Goal: Task Accomplishment & Management: Manage account settings

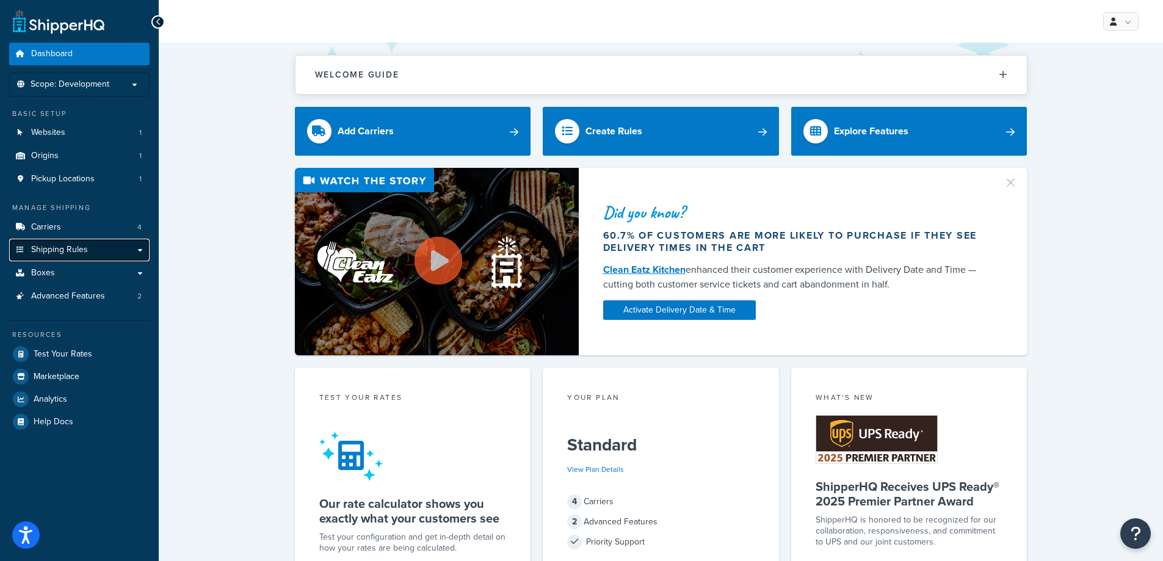
click at [79, 251] on span "Shipping Rules" at bounding box center [59, 250] width 57 height 10
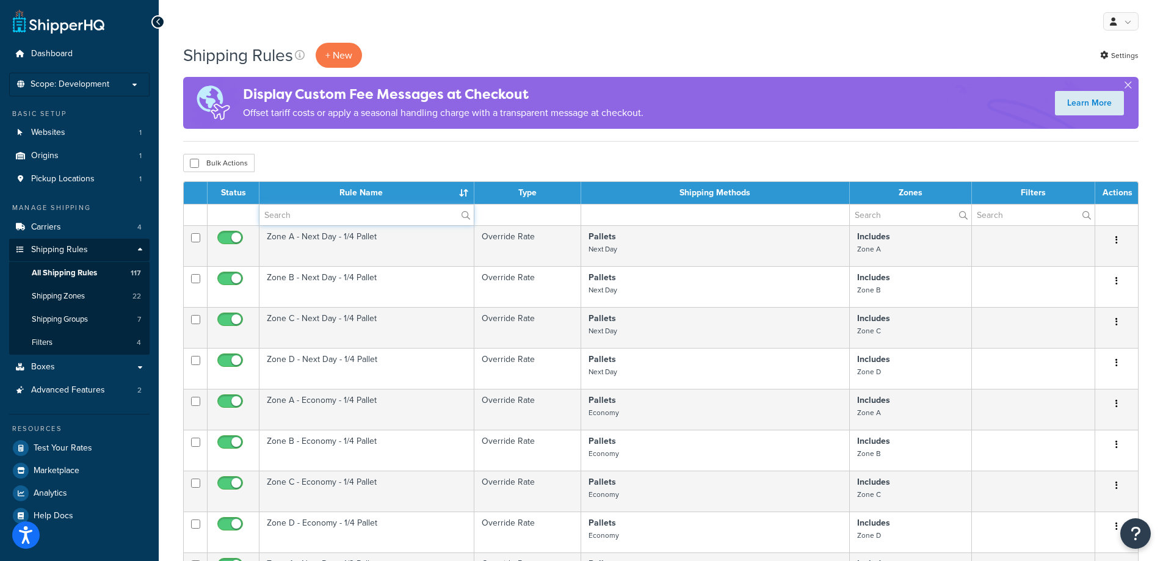
click at [320, 216] on input "text" at bounding box center [366, 215] width 214 height 21
type input "parcel"
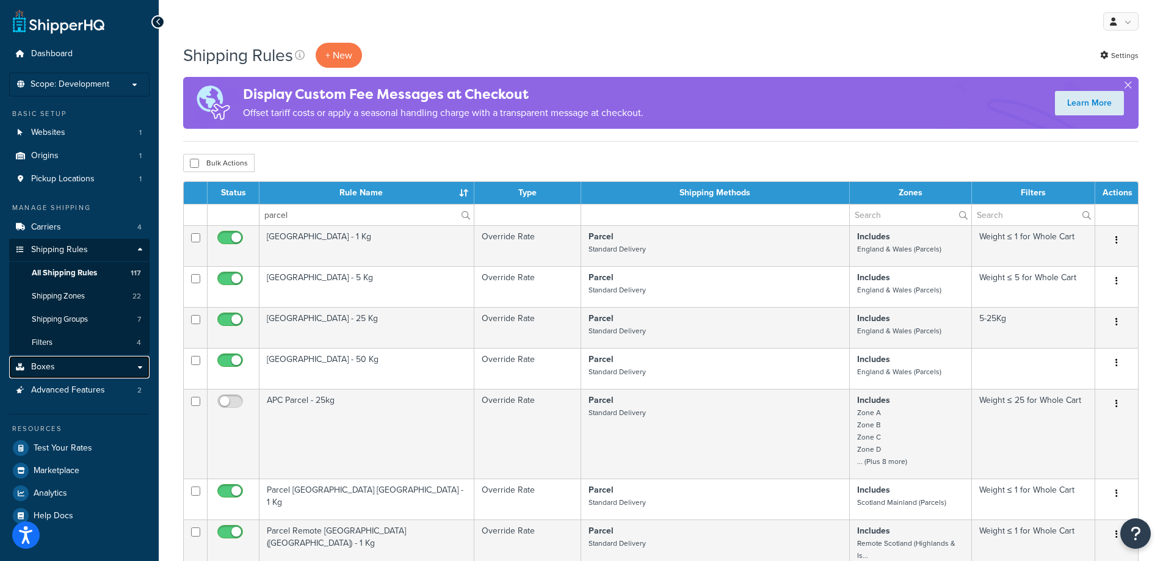
click at [138, 365] on link "Boxes" at bounding box center [79, 367] width 140 height 23
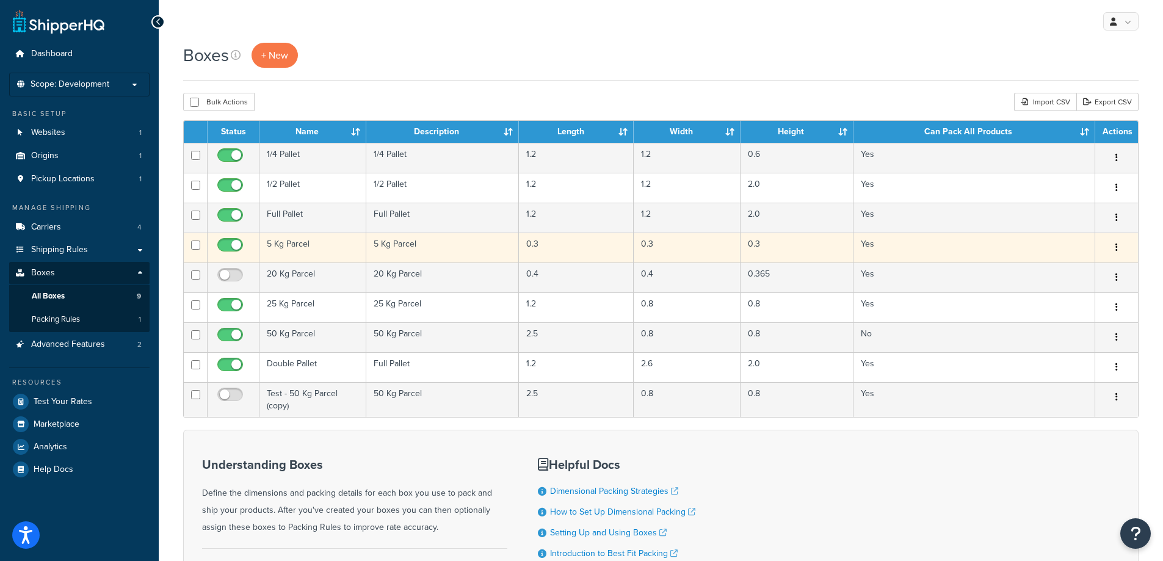
click at [406, 247] on td "5 Kg Parcel" at bounding box center [442, 248] width 153 height 30
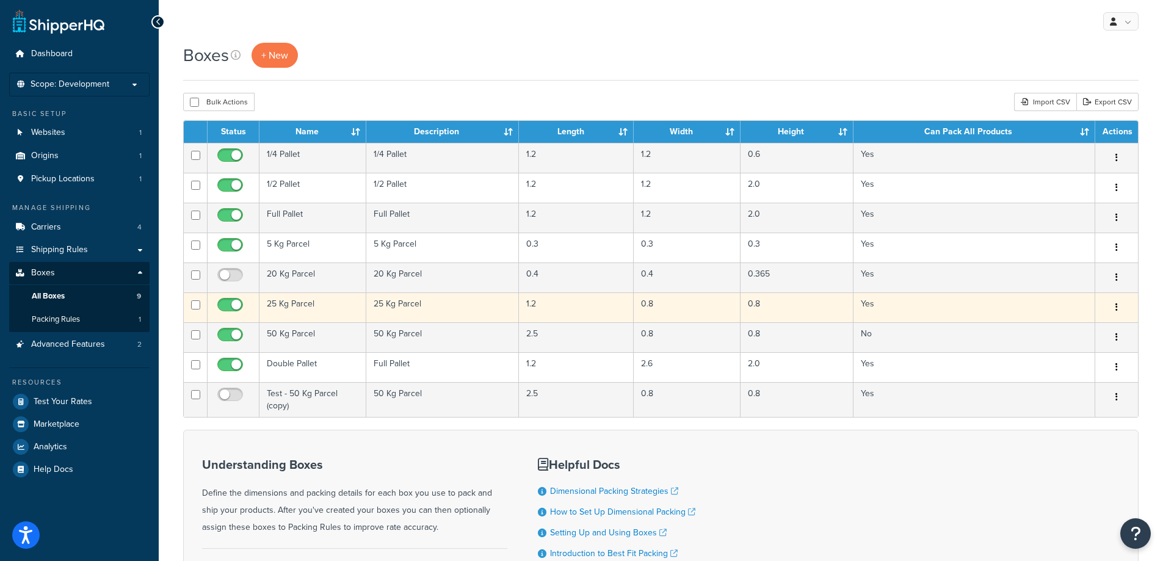
click at [335, 304] on td "25 Kg Parcel" at bounding box center [312, 307] width 107 height 30
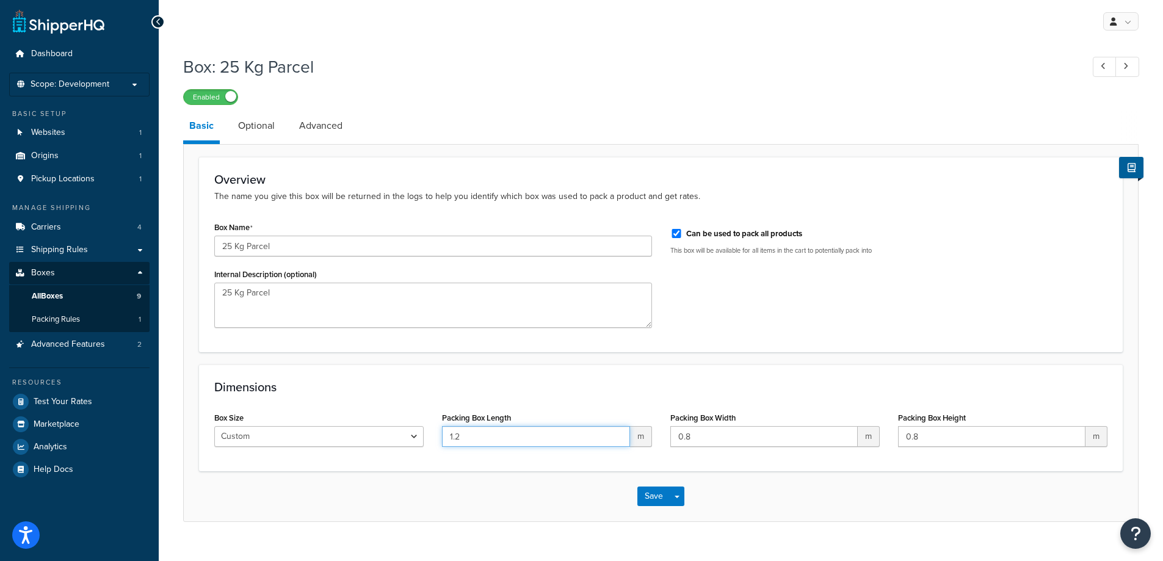
drag, startPoint x: 471, startPoint y: 440, endPoint x: 441, endPoint y: 435, distance: 30.3
click at [442, 437] on input "1.2" at bounding box center [535, 436] width 187 height 21
type input "0.8"
click at [637, 495] on button "Save" at bounding box center [653, 497] width 33 height 20
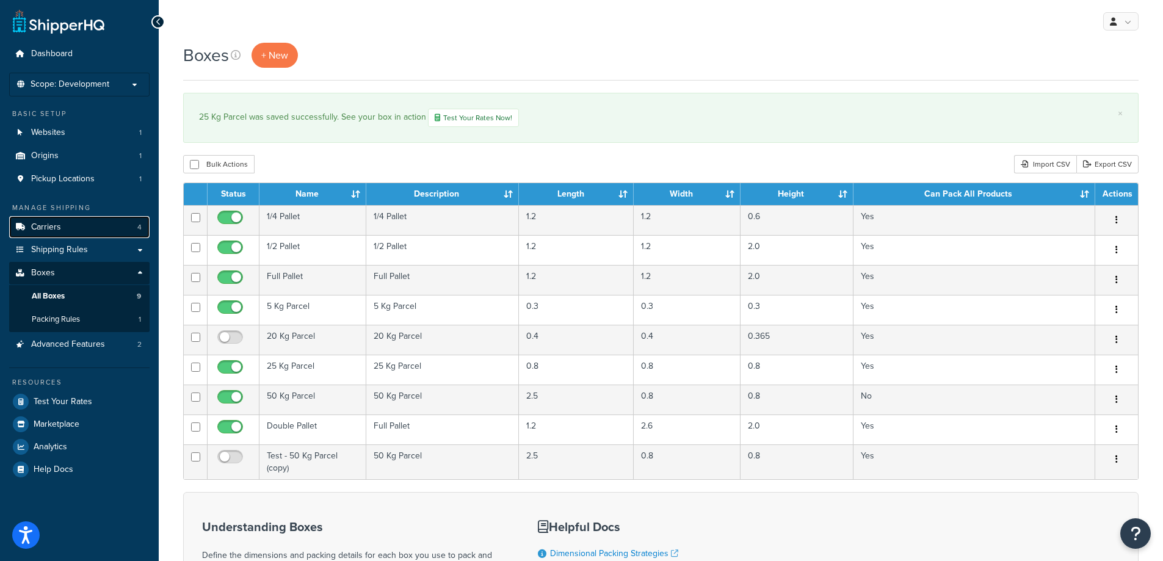
click at [45, 222] on span "Carriers" at bounding box center [46, 227] width 30 height 10
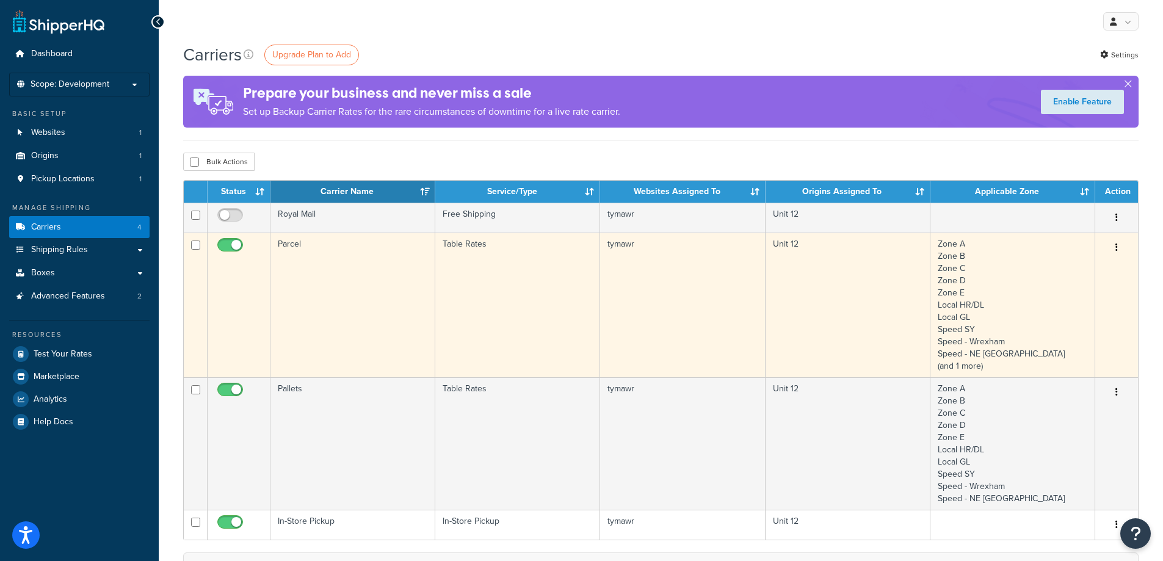
scroll to position [61, 0]
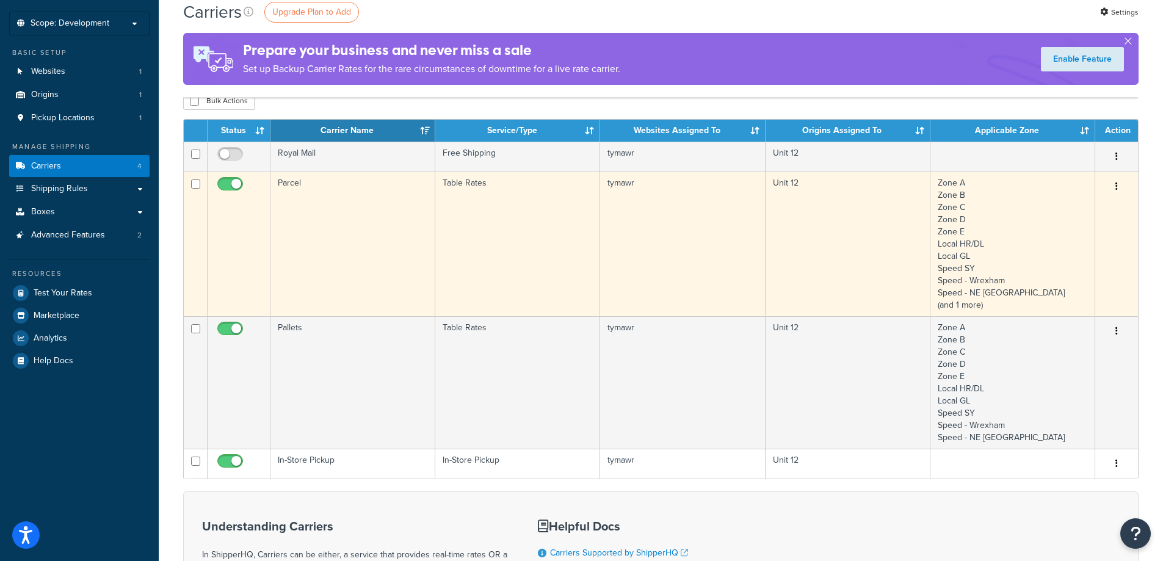
click at [1119, 187] on button "button" at bounding box center [1116, 187] width 17 height 20
click at [1043, 214] on link "Edit" at bounding box center [1067, 210] width 96 height 25
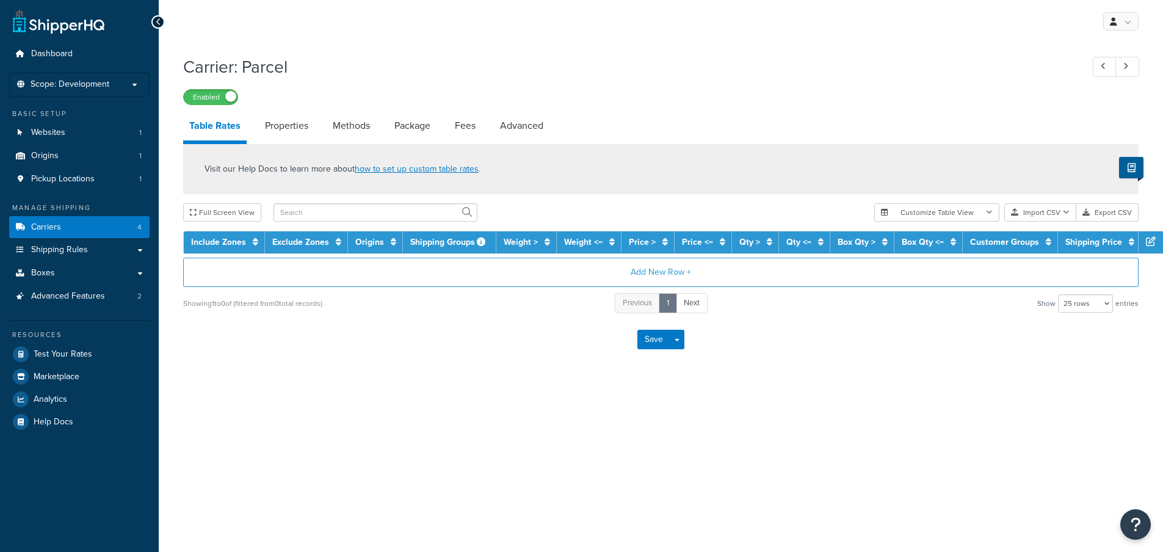
select select "25"
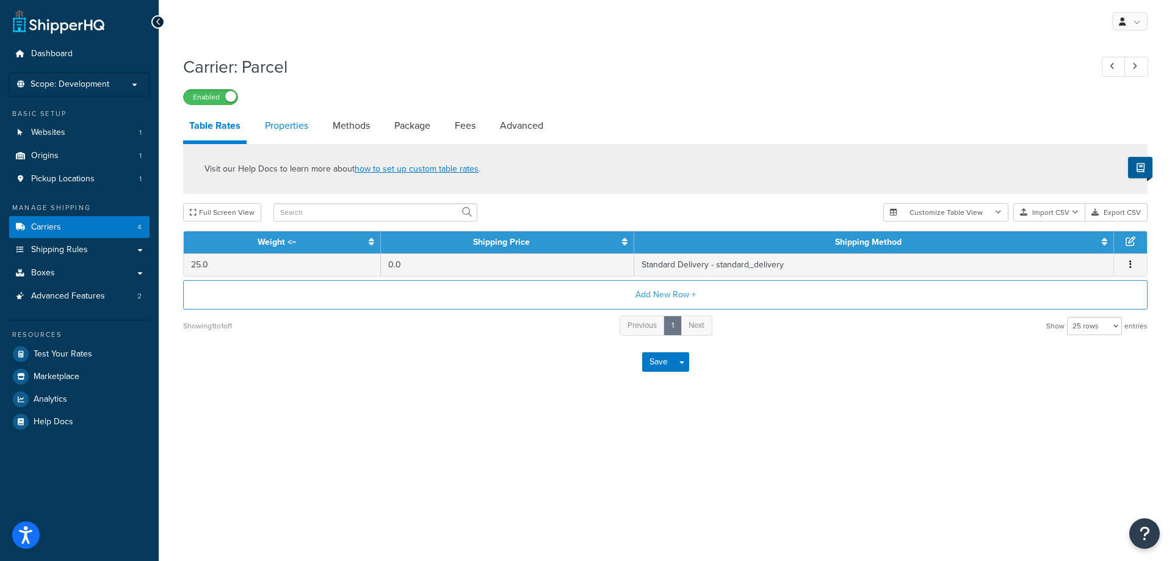
click at [286, 128] on link "Properties" at bounding box center [287, 125] width 56 height 29
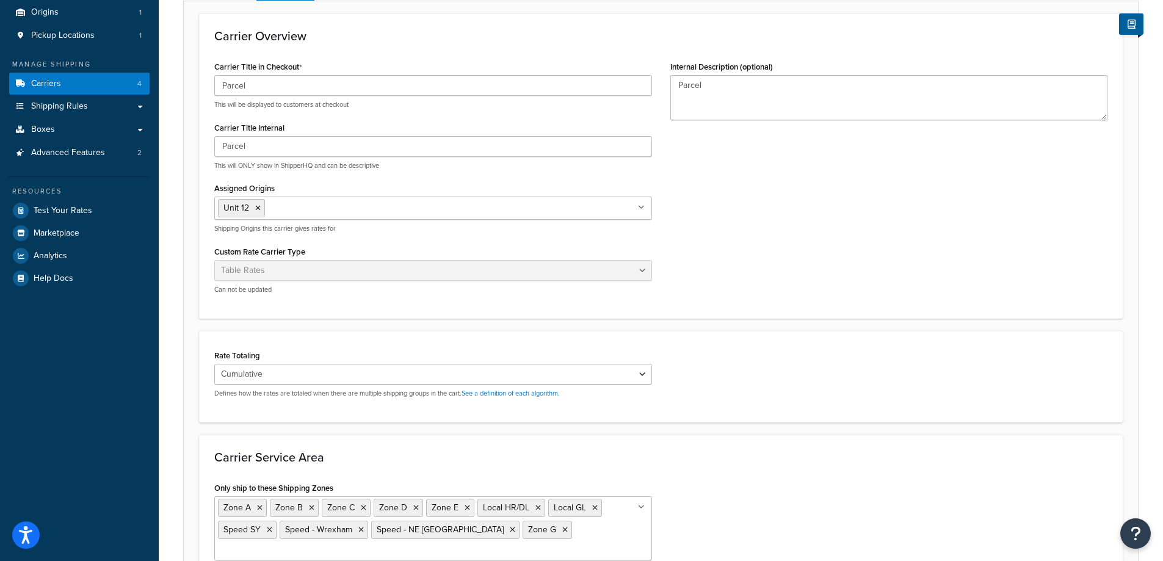
scroll to position [61, 0]
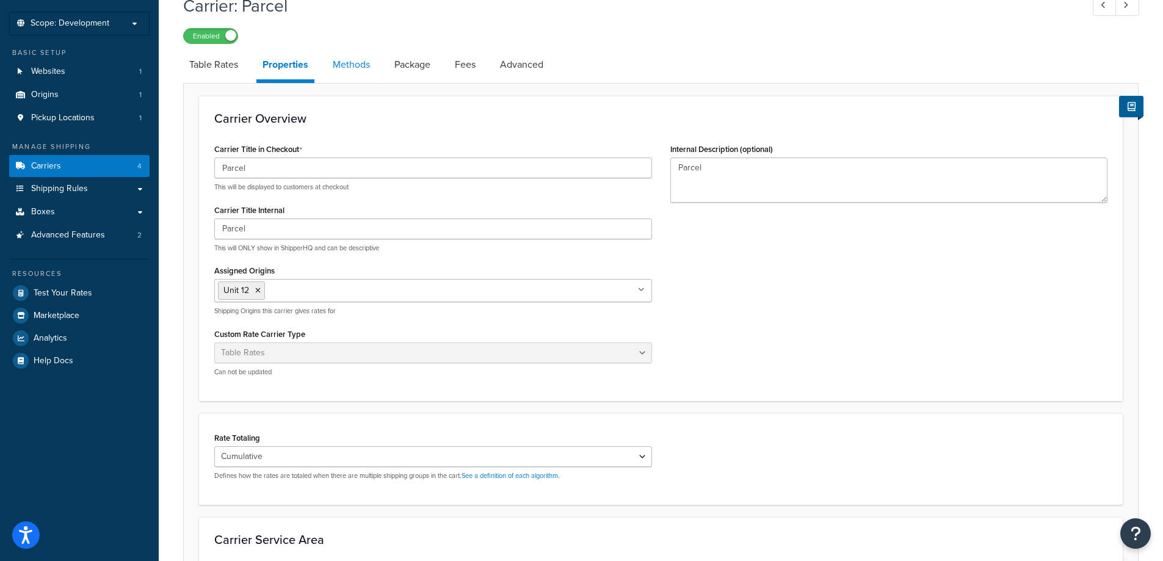
click at [360, 65] on link "Methods" at bounding box center [351, 64] width 49 height 29
select select "25"
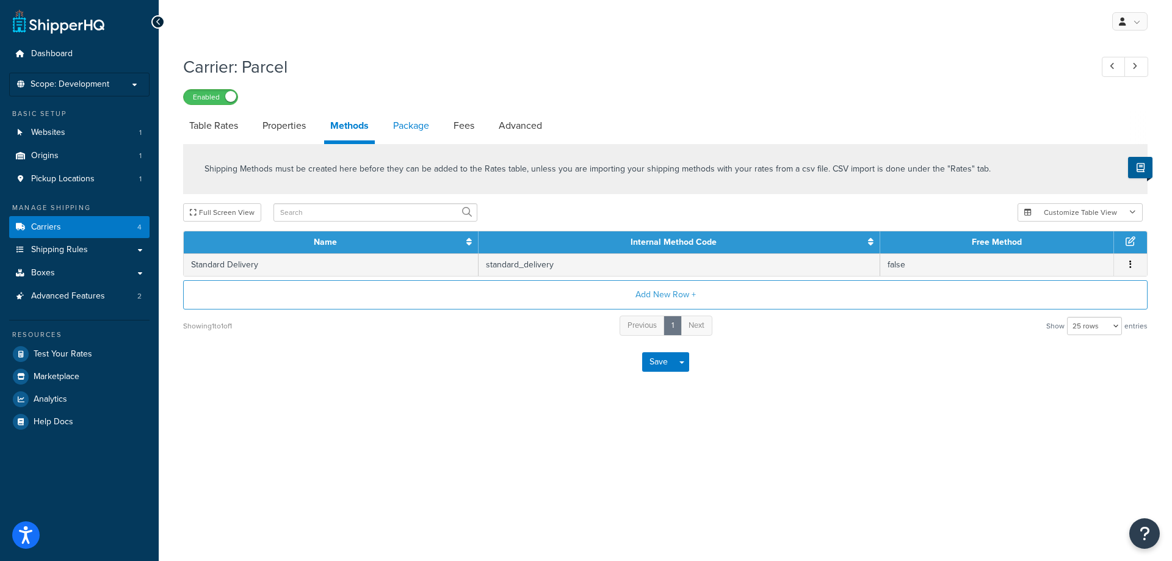
click at [433, 125] on link "Package" at bounding box center [411, 125] width 48 height 29
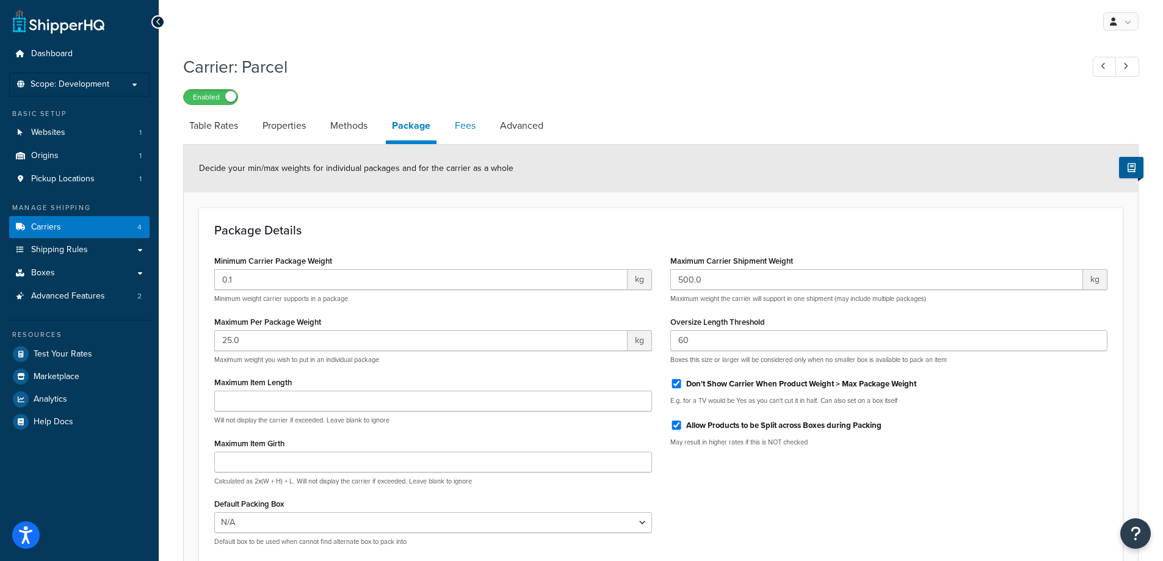
click at [463, 126] on link "Fees" at bounding box center [465, 125] width 33 height 29
select select "package"
select select "AFTER"
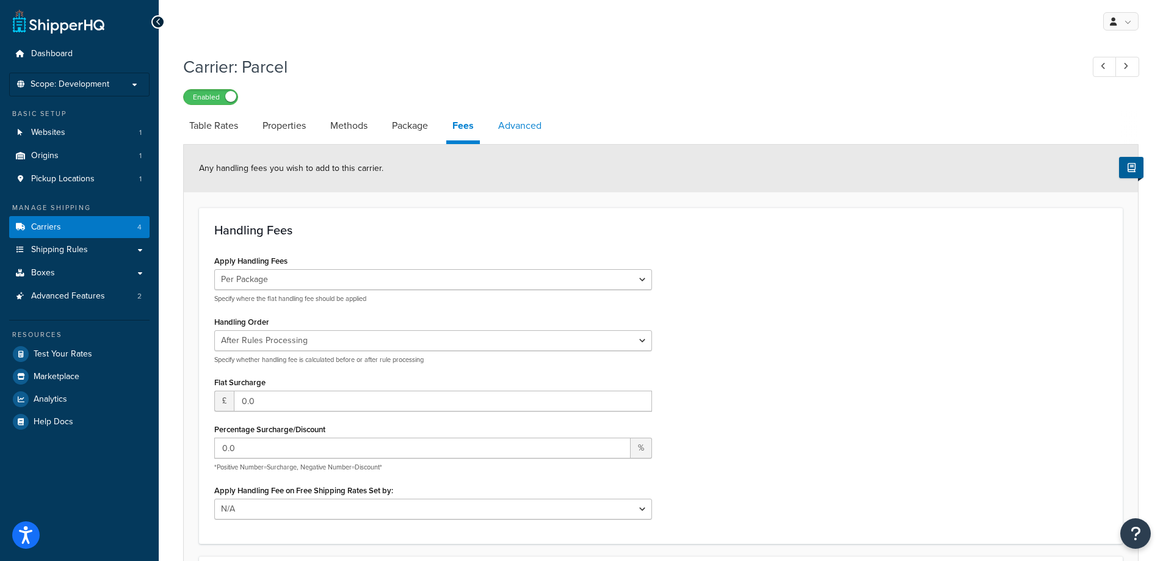
click at [513, 122] on link "Advanced" at bounding box center [520, 125] width 56 height 29
select select "false"
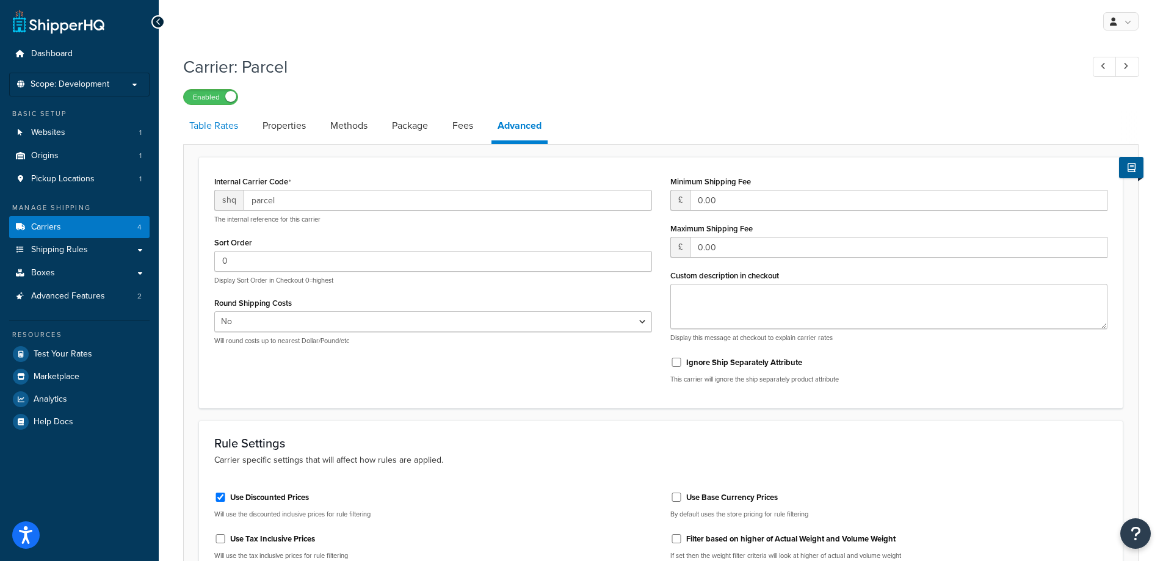
click at [223, 131] on link "Table Rates" at bounding box center [213, 125] width 61 height 29
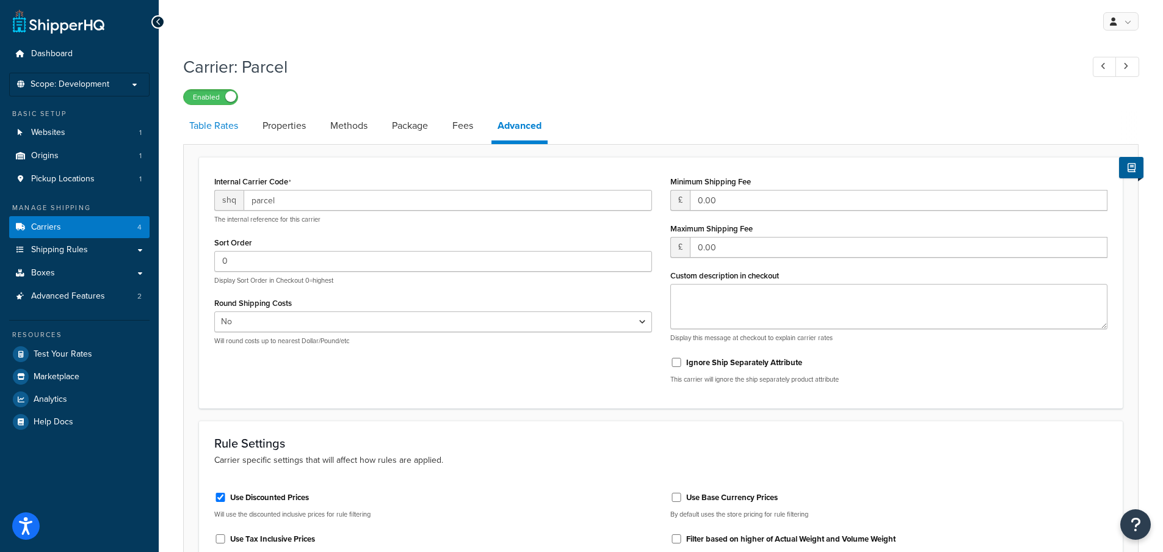
select select "25"
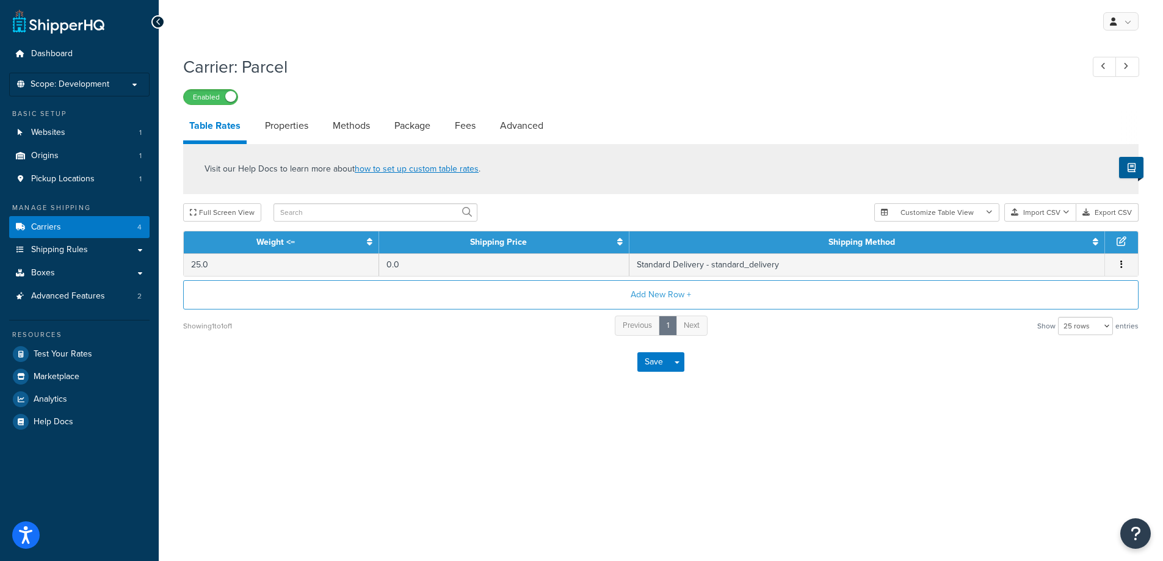
select select "false"
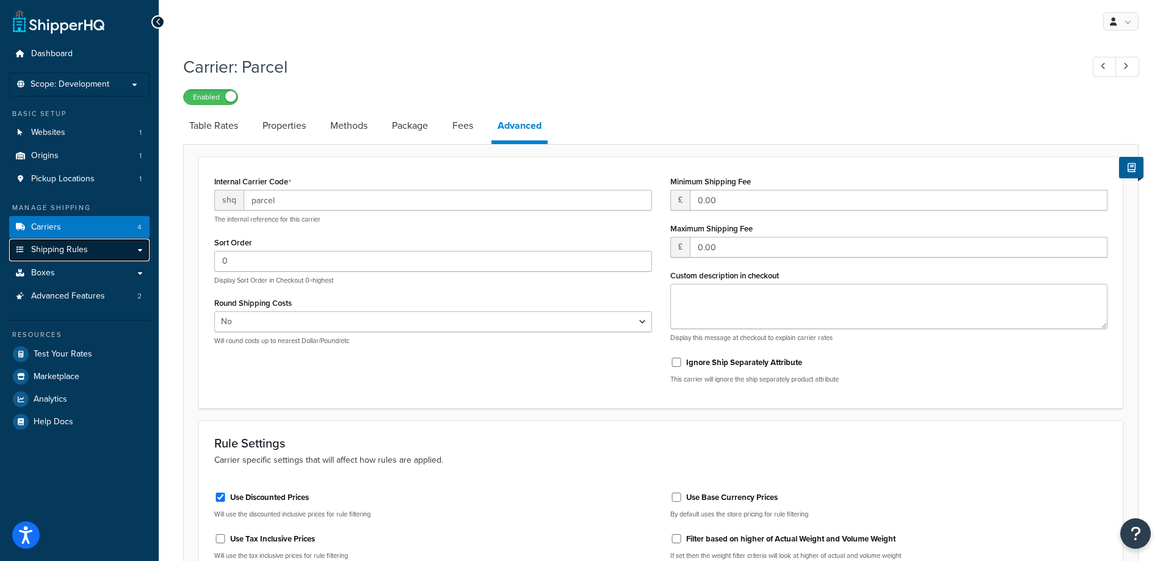
click at [103, 253] on link "Shipping Rules" at bounding box center [79, 250] width 140 height 23
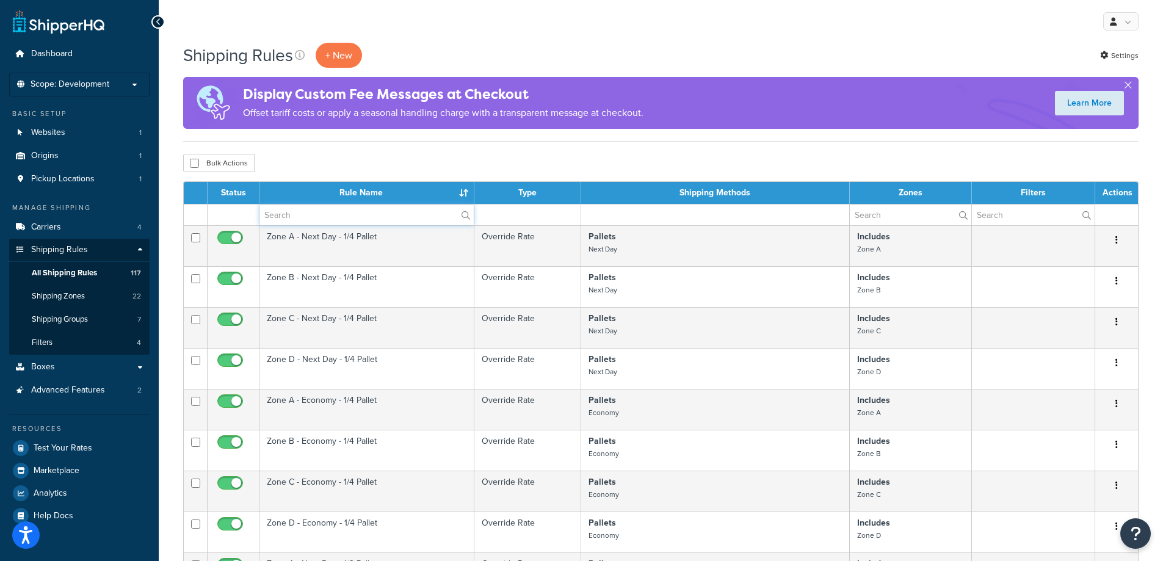
click at [344, 215] on input "text" at bounding box center [366, 215] width 214 height 21
type input "parcel"
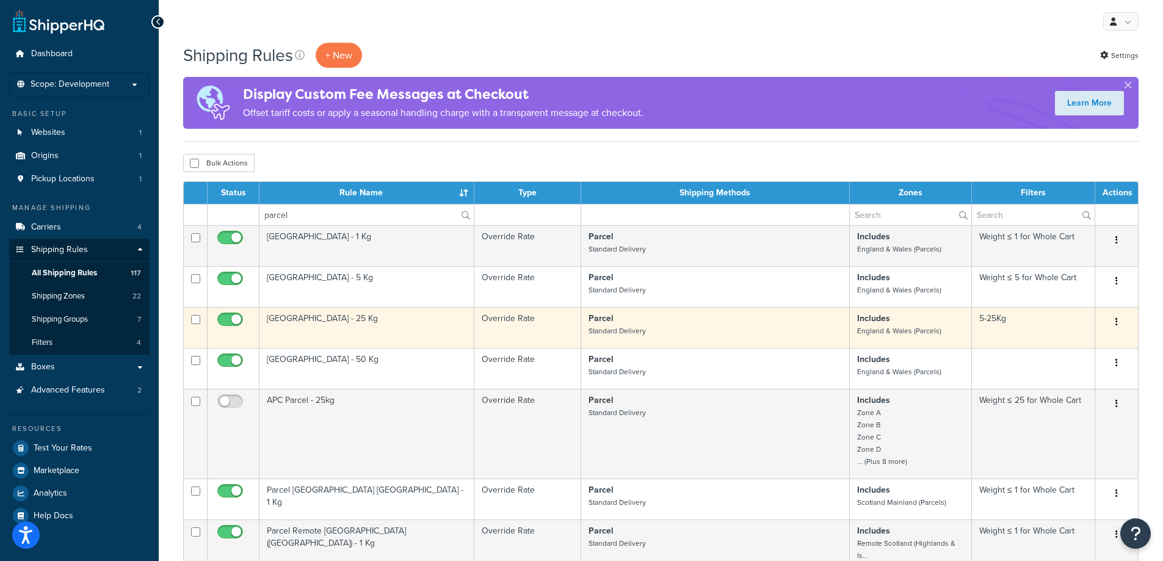
click at [354, 320] on td "Parcel Mainland - 25 Kg" at bounding box center [366, 327] width 215 height 41
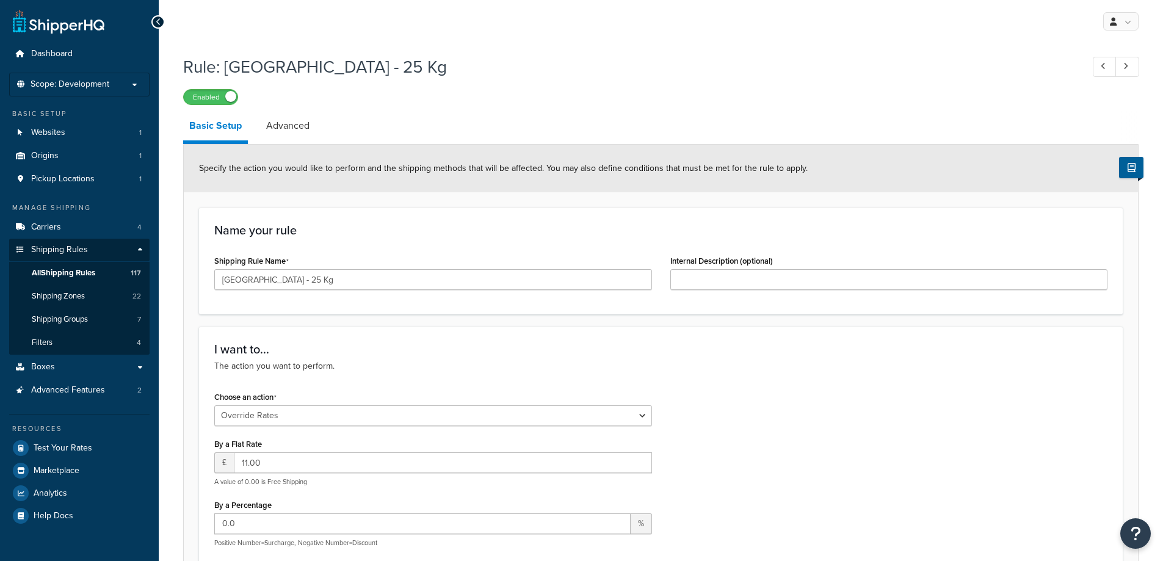
select select "OVERRIDE"
select select "BOX"
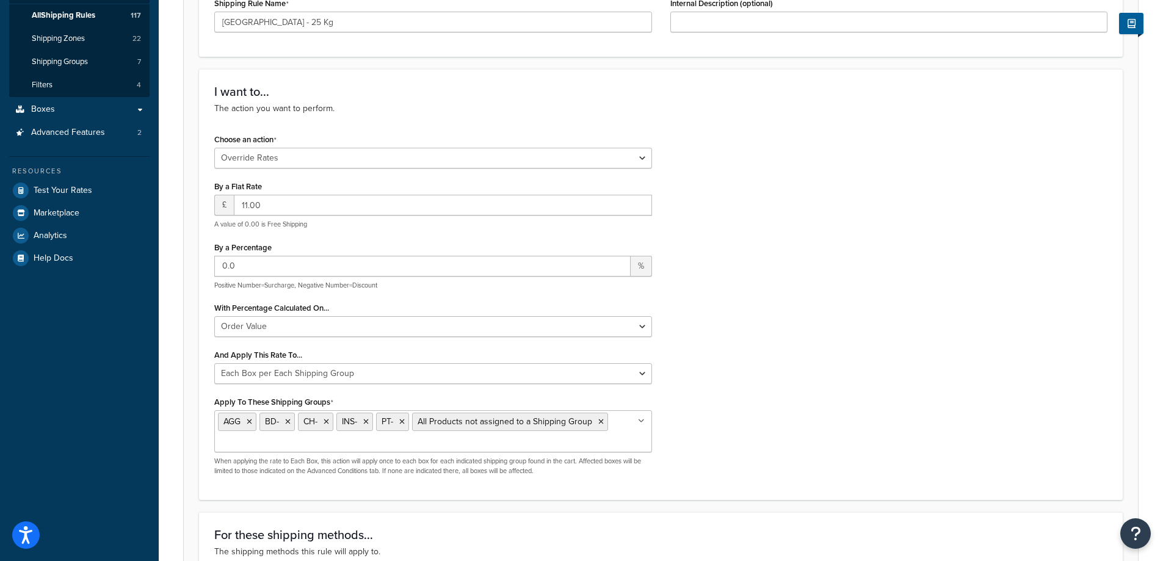
scroll to position [305, 0]
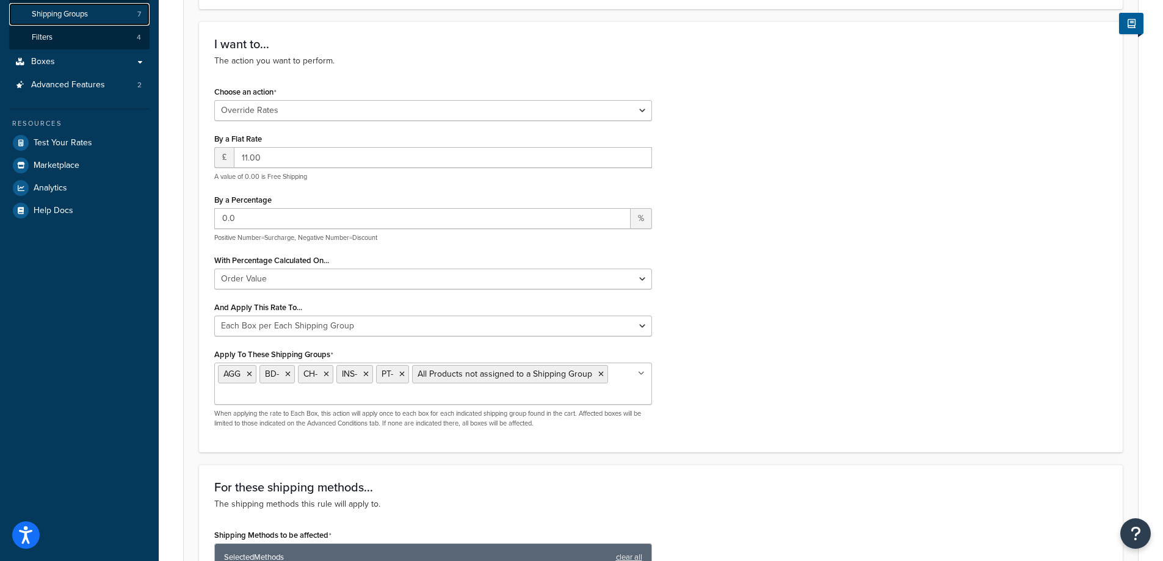
click at [59, 12] on span "Shipping Groups" at bounding box center [60, 14] width 56 height 10
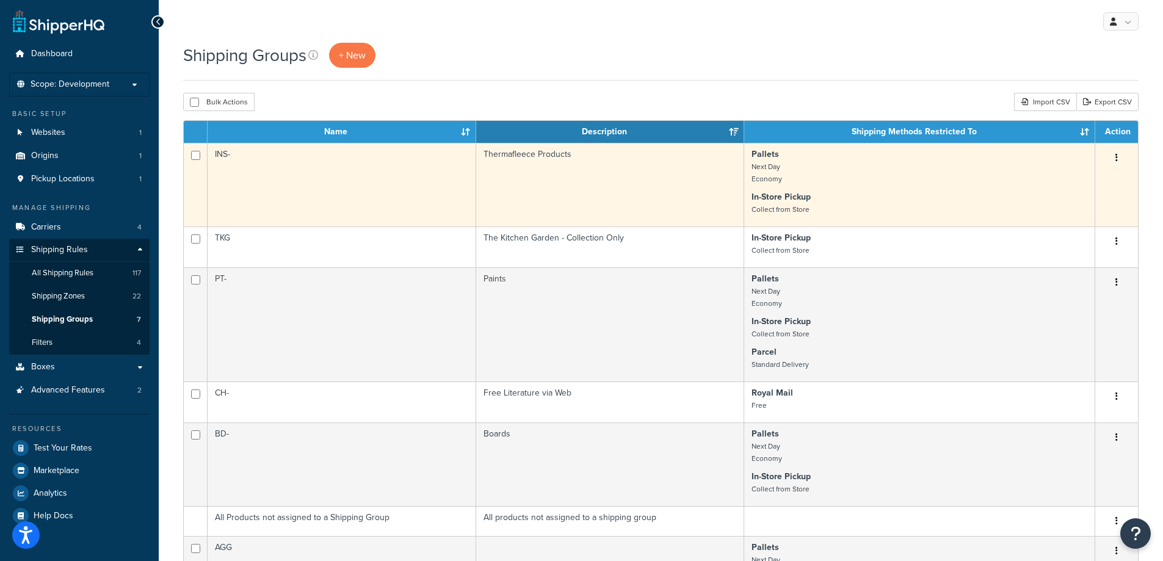
click at [1113, 154] on button "button" at bounding box center [1116, 158] width 17 height 20
click at [1082, 177] on link "Edit" at bounding box center [1067, 182] width 96 height 25
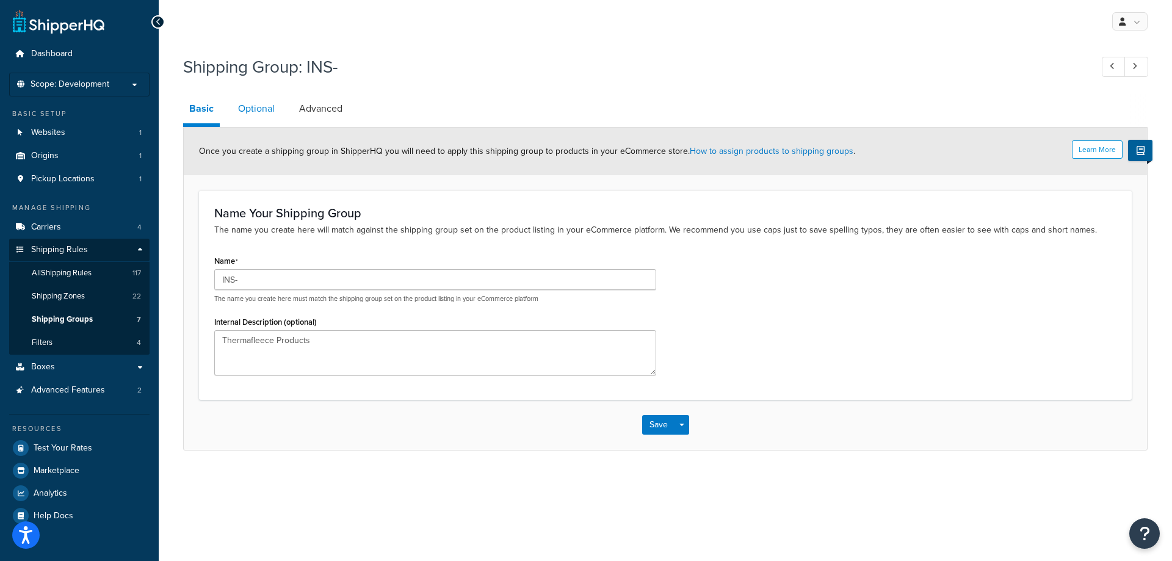
click at [242, 107] on link "Optional" at bounding box center [256, 108] width 49 height 29
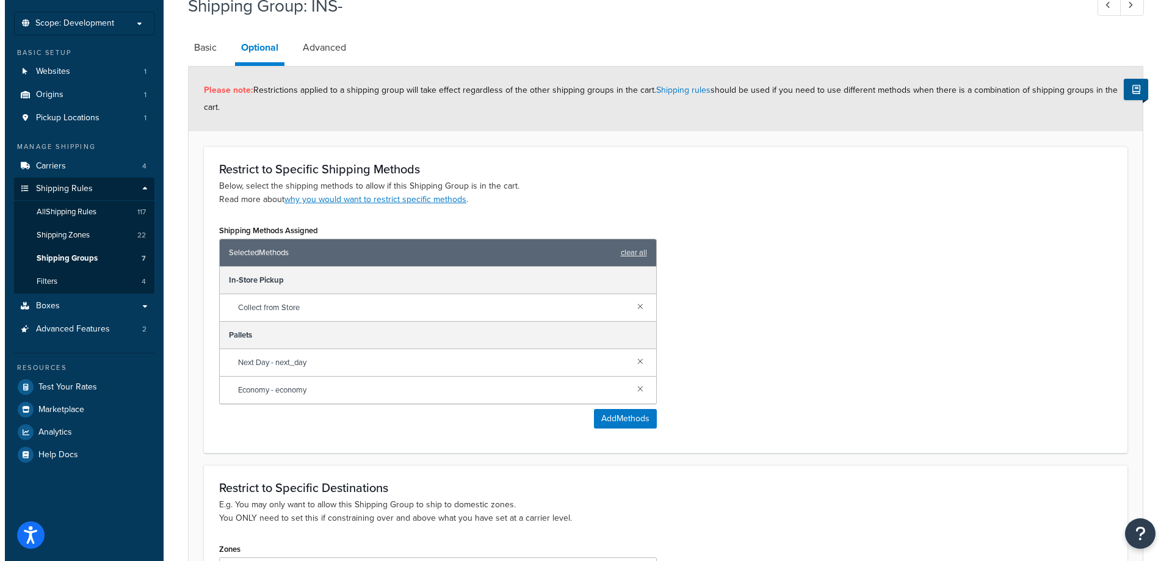
scroll to position [122, 0]
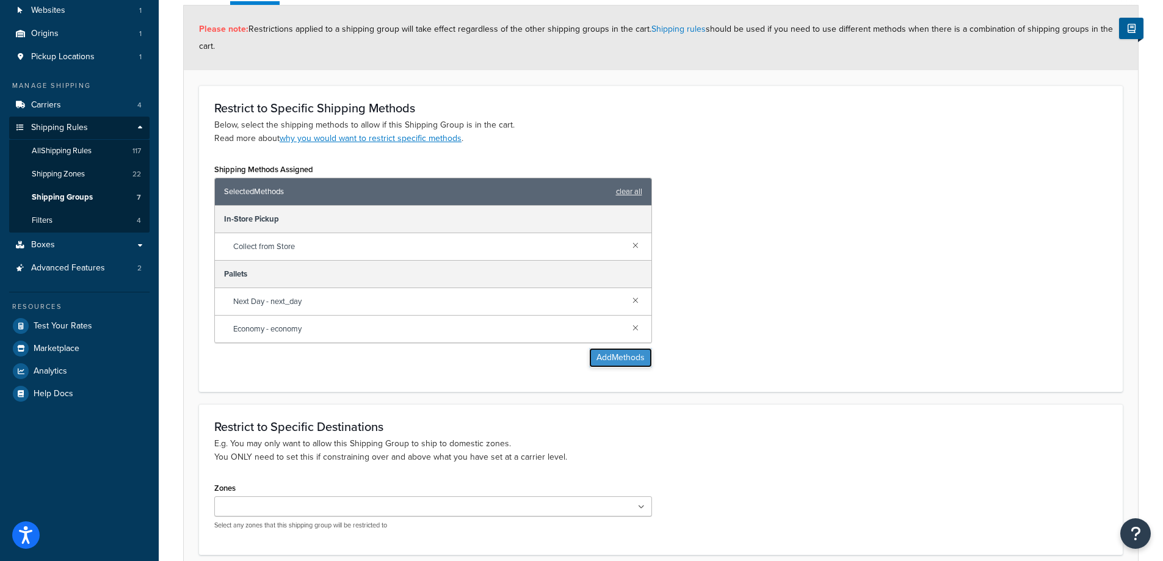
click at [628, 363] on button "Add Methods" at bounding box center [620, 358] width 63 height 20
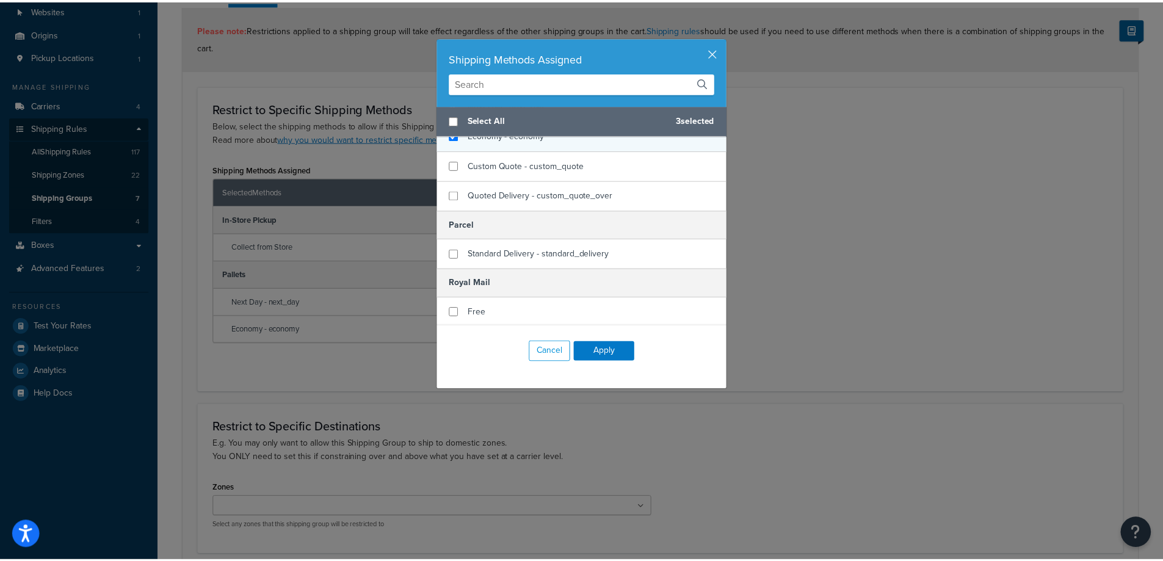
scroll to position [132, 0]
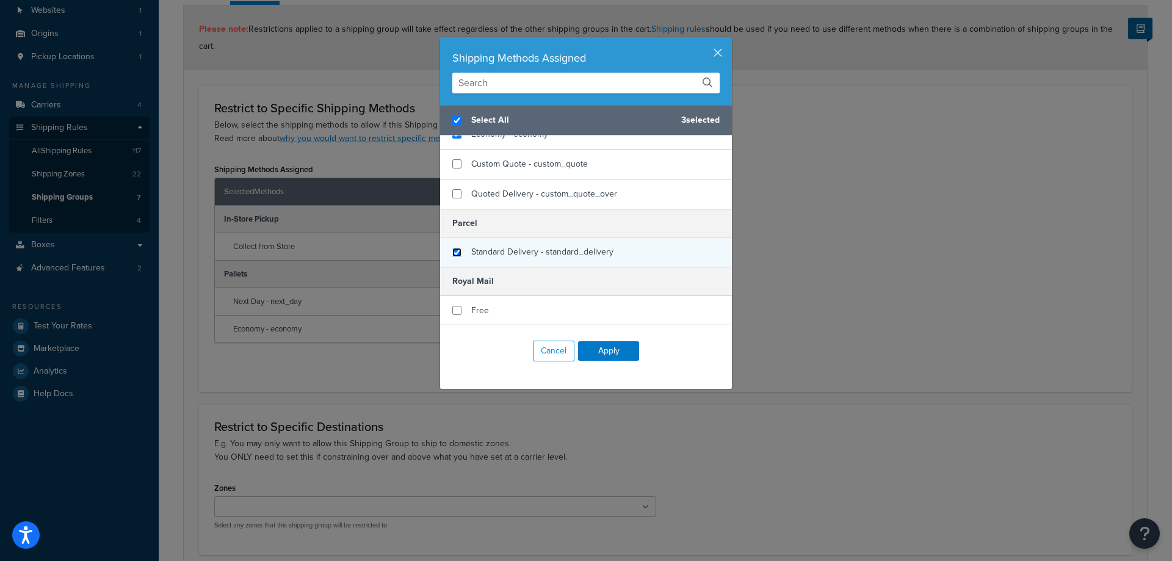
checkbox input "true"
click at [452, 252] on input "checkbox" at bounding box center [456, 252] width 9 height 9
checkbox input "true"
click at [598, 357] on button "Apply" at bounding box center [608, 351] width 61 height 20
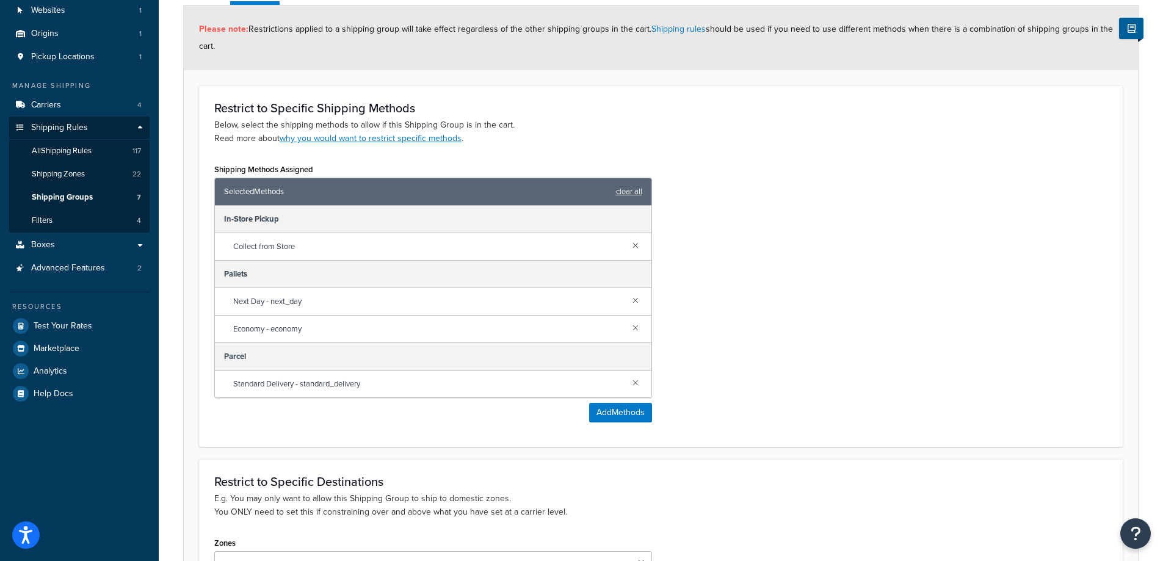
scroll to position [283, 0]
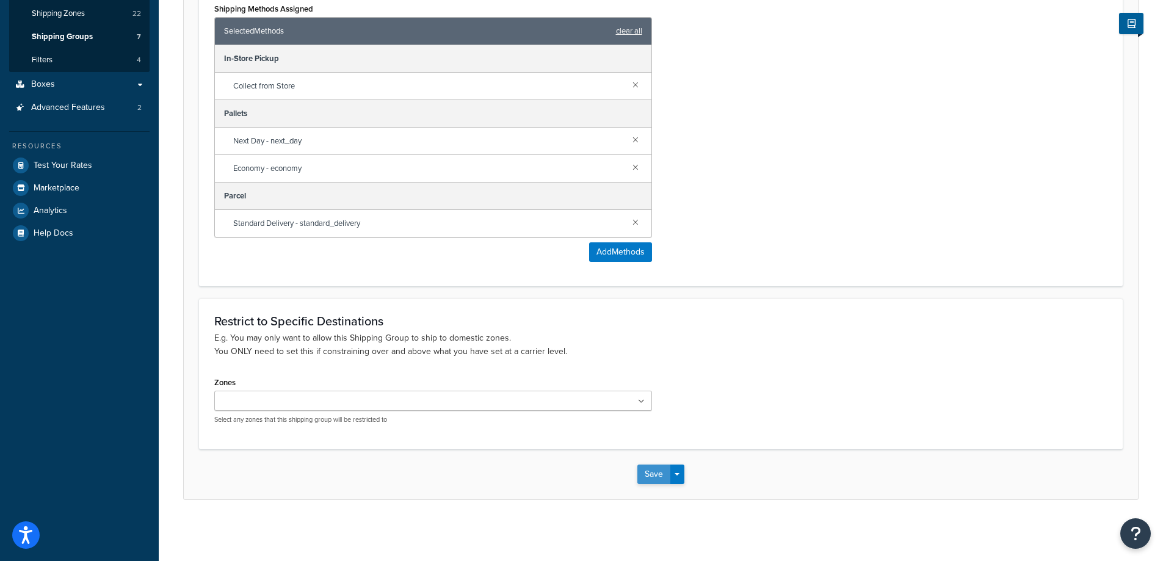
click at [650, 478] on button "Save" at bounding box center [653, 475] width 33 height 20
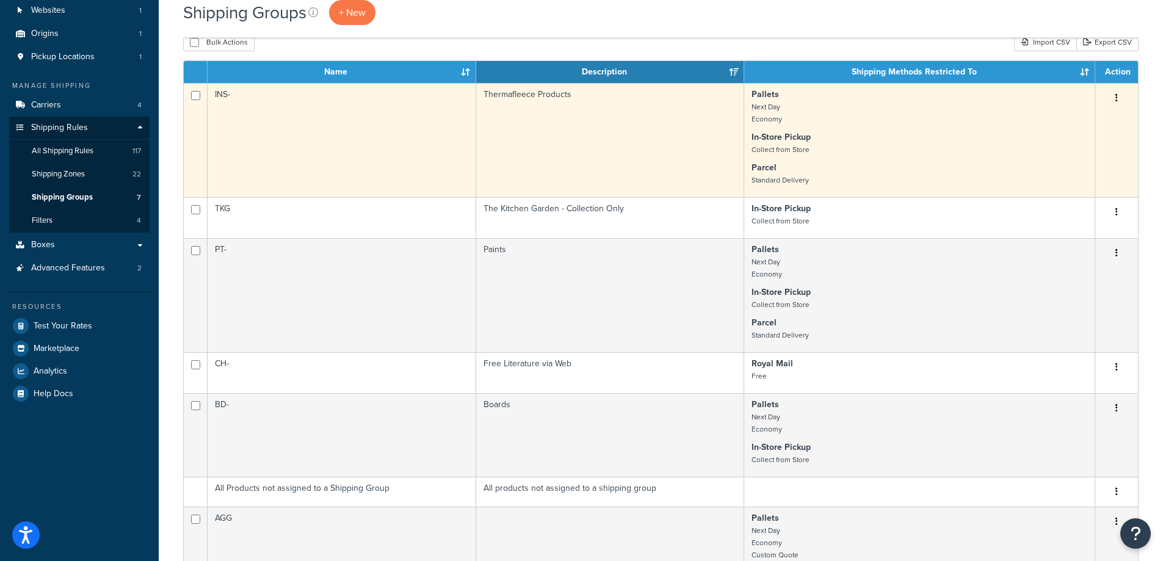
scroll to position [183, 0]
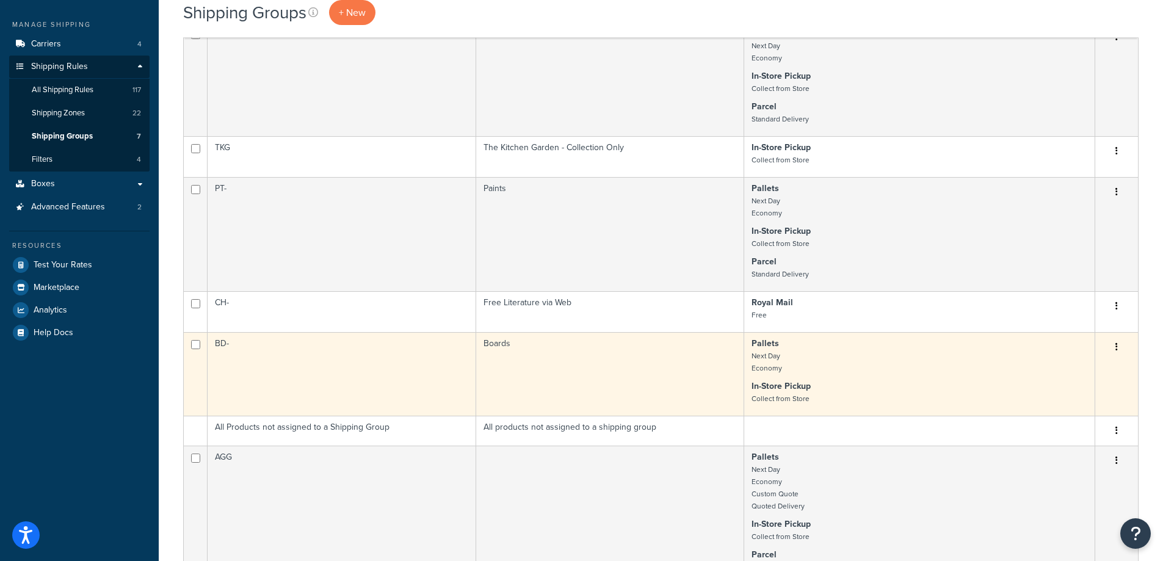
click at [1113, 349] on button "button" at bounding box center [1116, 348] width 17 height 20
click at [1090, 369] on link "Edit" at bounding box center [1067, 371] width 96 height 25
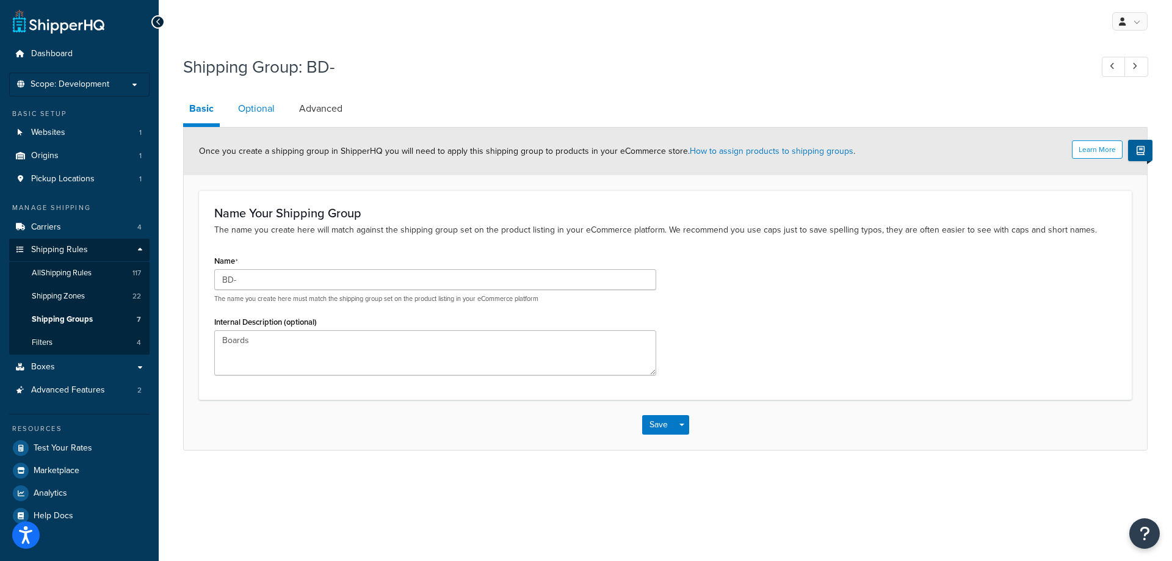
click at [252, 115] on link "Optional" at bounding box center [256, 108] width 49 height 29
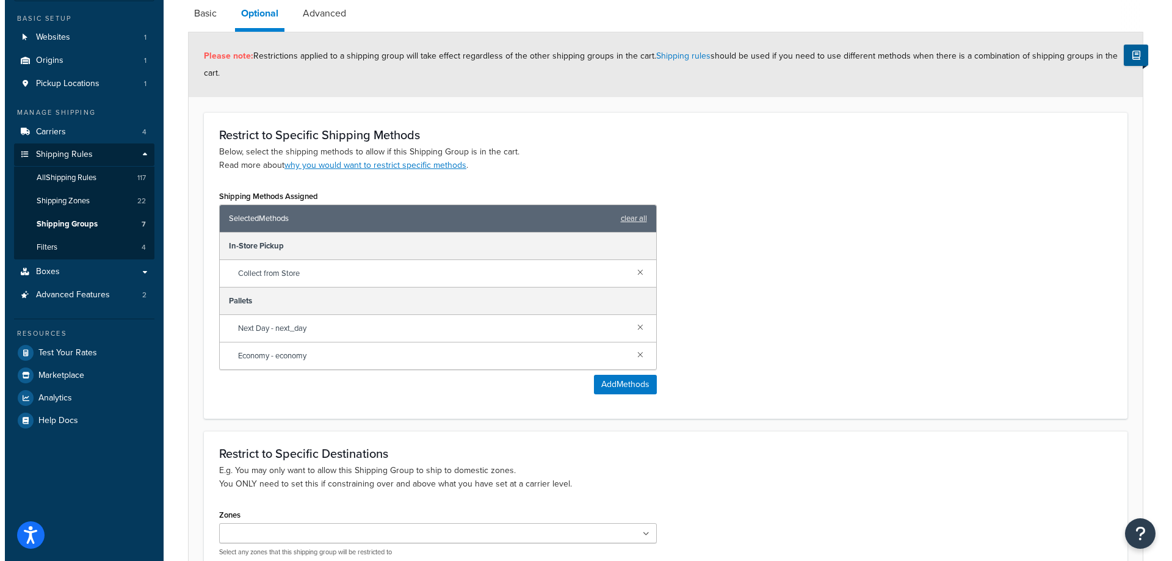
scroll to position [122, 0]
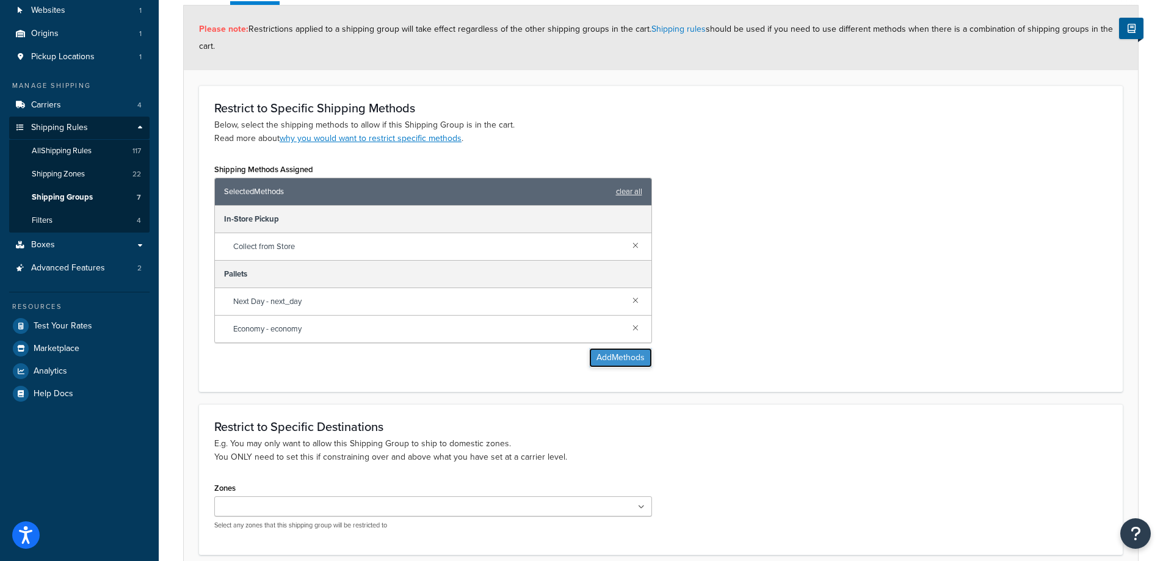
click at [639, 363] on button "Add Methods" at bounding box center [620, 358] width 63 height 20
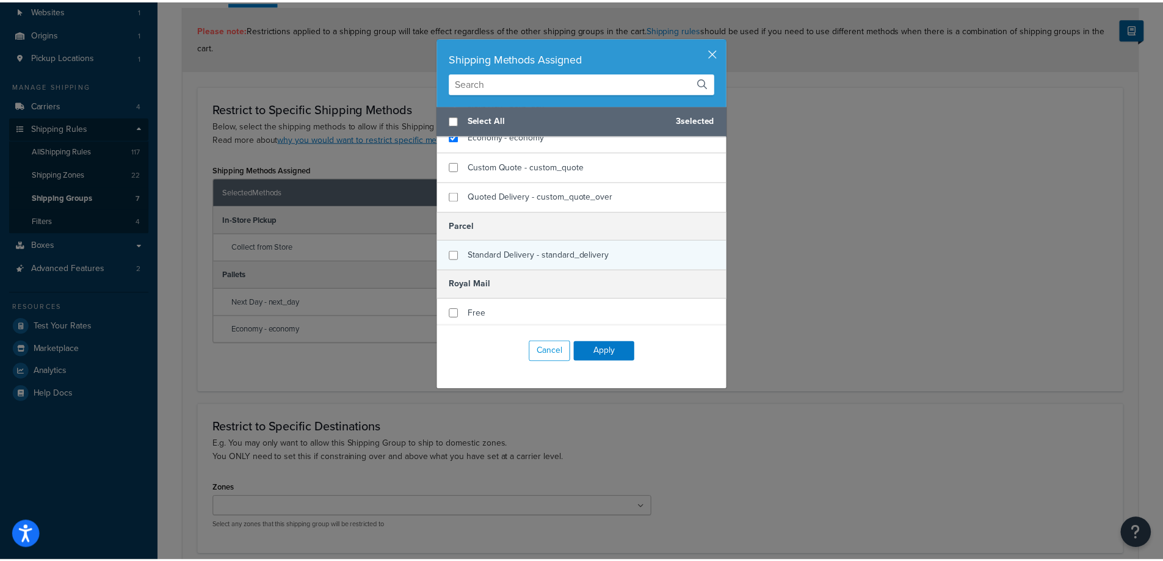
scroll to position [132, 0]
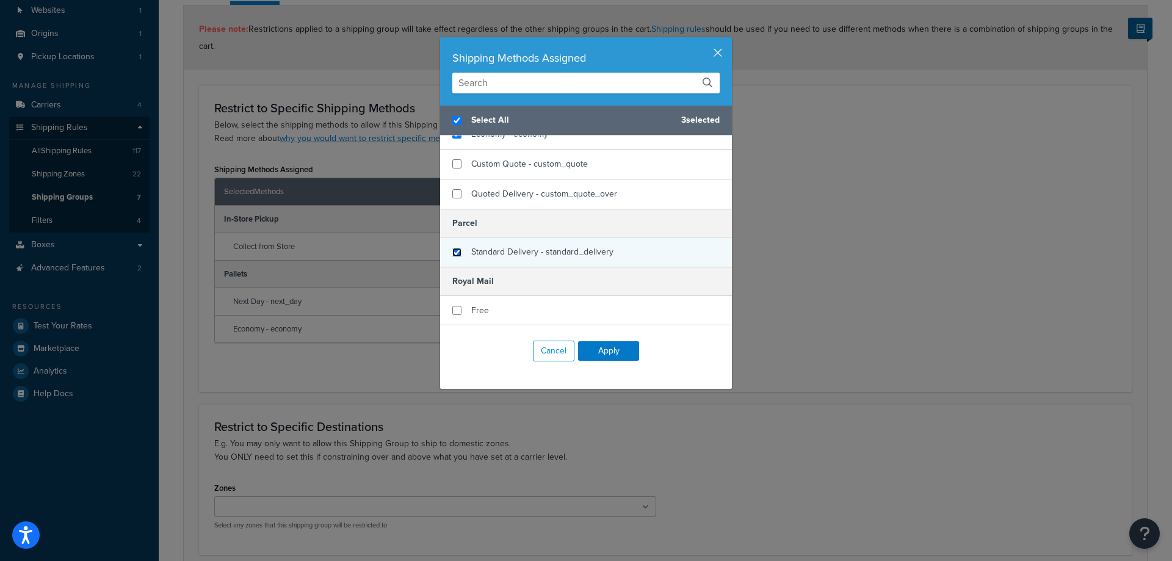
checkbox input "true"
click at [454, 250] on input "checkbox" at bounding box center [456, 252] width 9 height 9
checkbox input "true"
click at [620, 349] on button "Apply" at bounding box center [608, 351] width 61 height 20
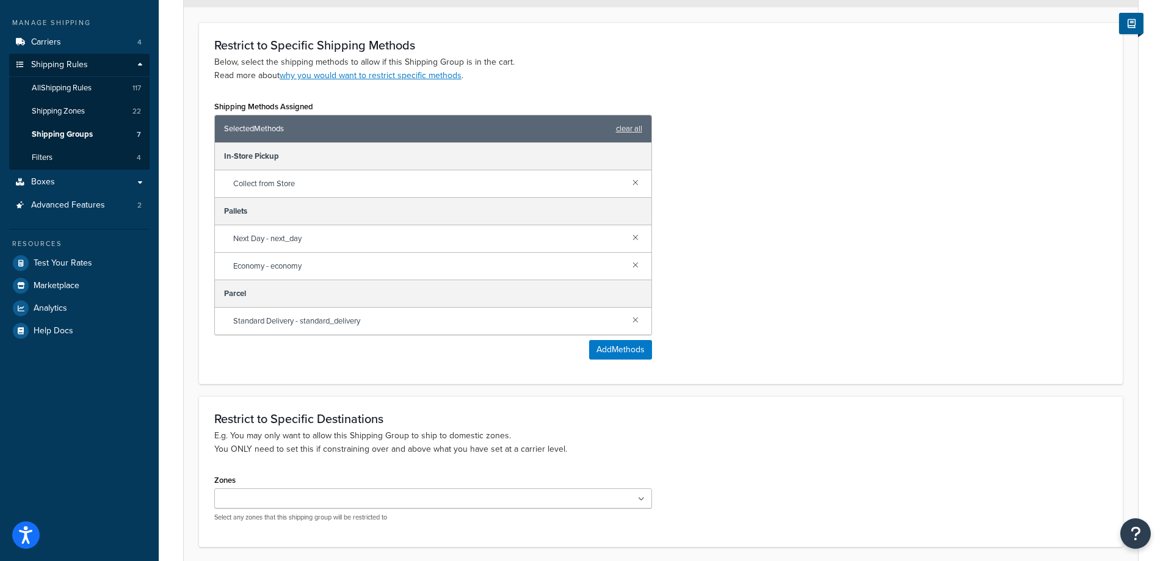
scroll to position [283, 0]
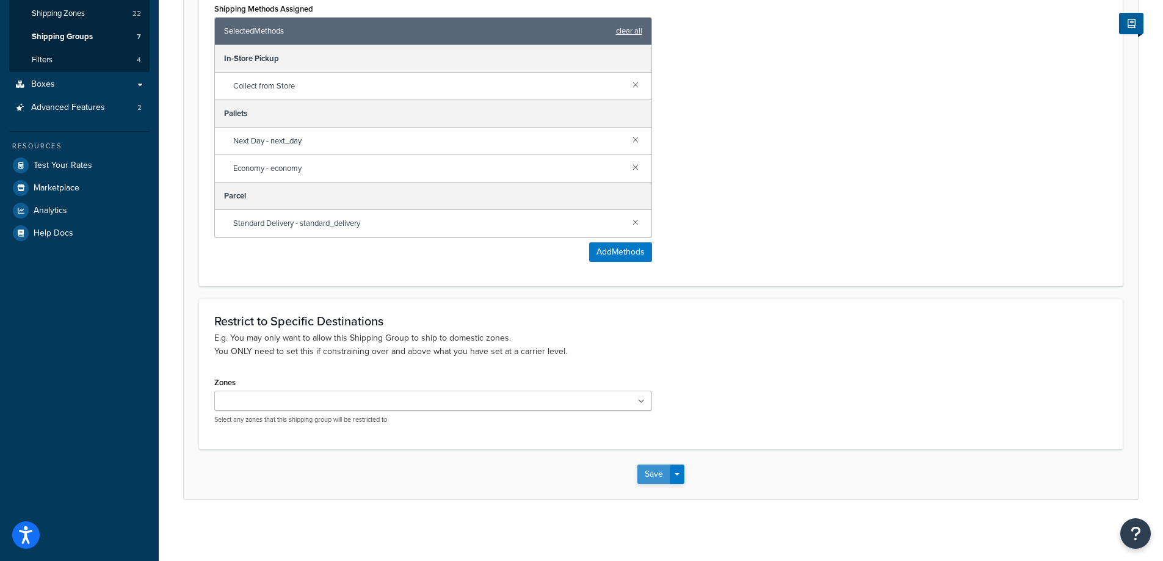
click at [655, 481] on button "Save" at bounding box center [653, 475] width 33 height 20
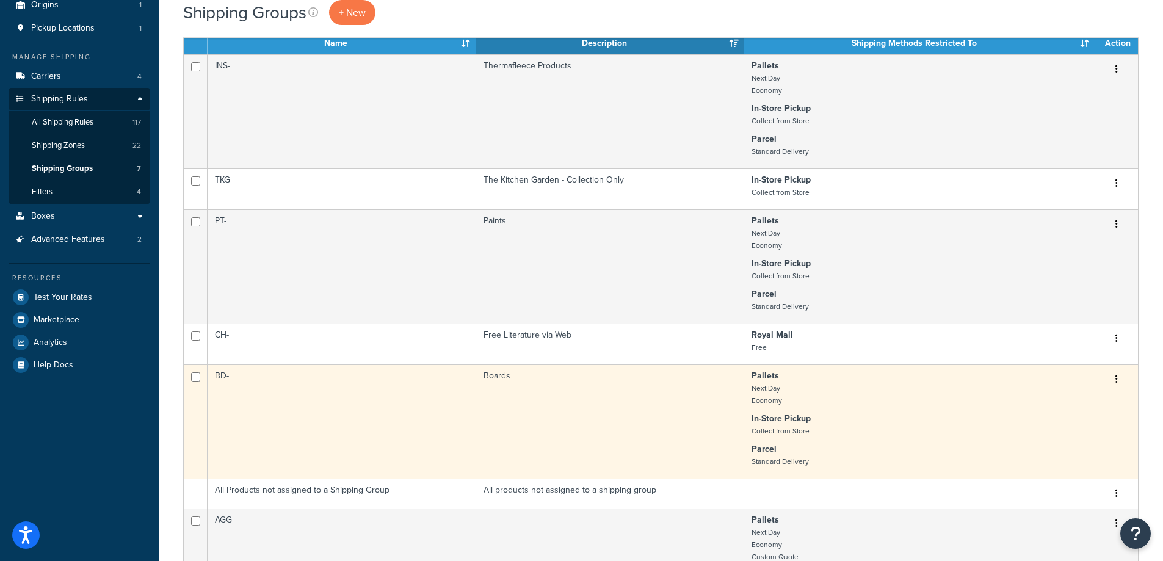
scroll to position [183, 0]
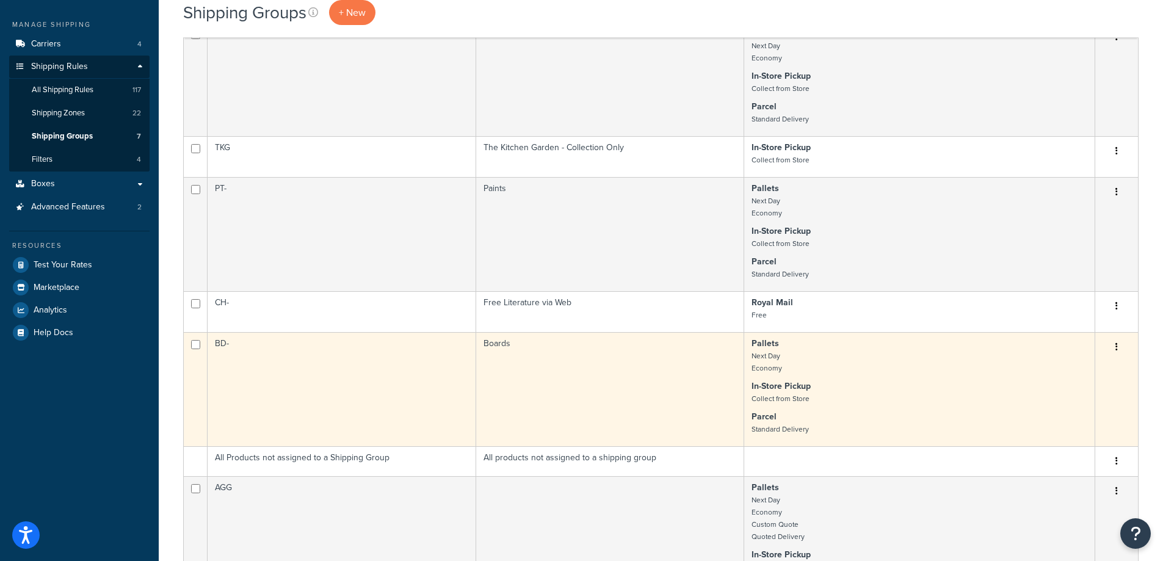
click at [1119, 346] on button "button" at bounding box center [1116, 348] width 17 height 20
click at [1084, 378] on link "Edit" at bounding box center [1067, 371] width 96 height 25
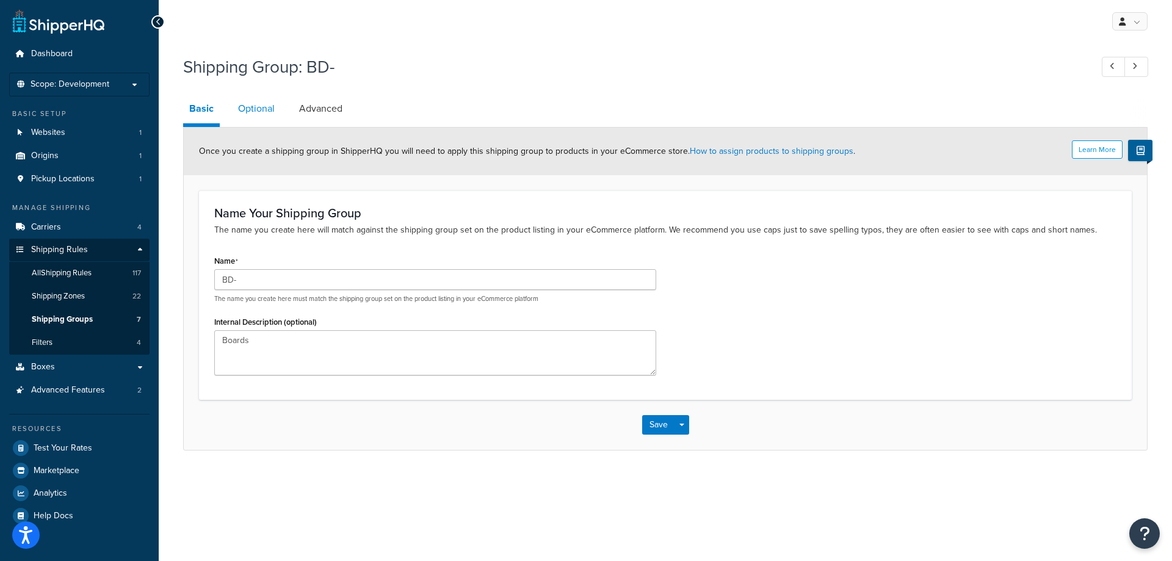
click at [238, 111] on link "Optional" at bounding box center [256, 108] width 49 height 29
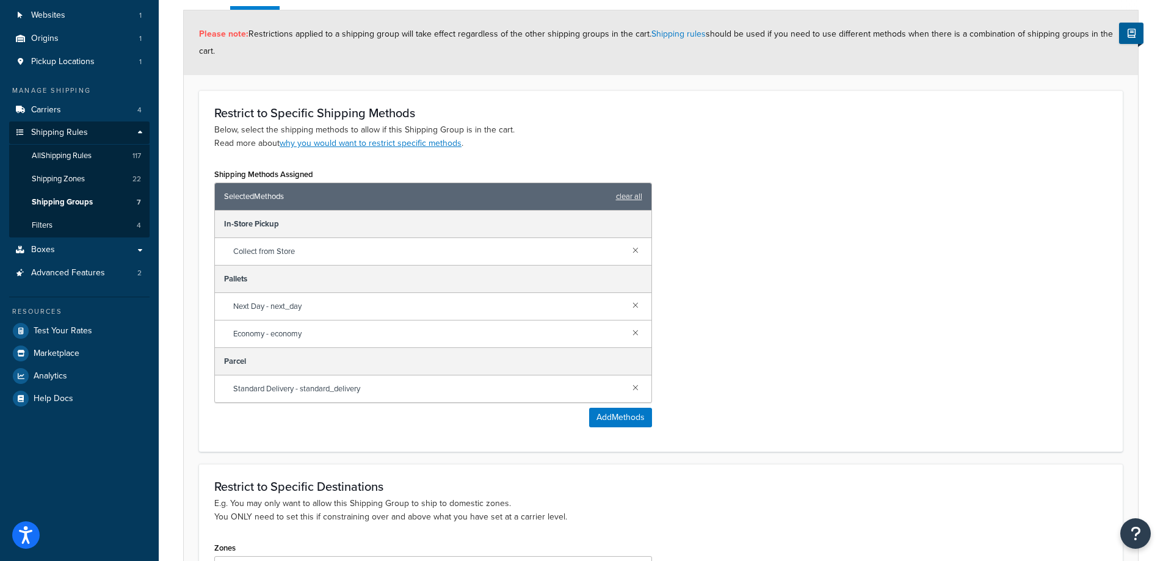
scroll to position [122, 0]
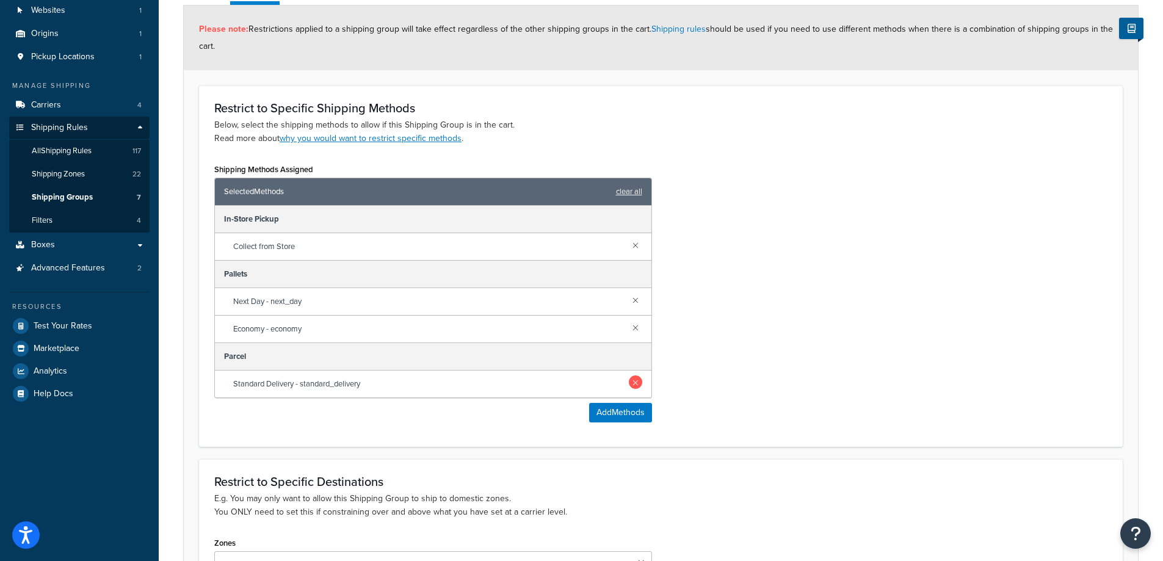
click at [631, 382] on link at bounding box center [635, 381] width 13 height 13
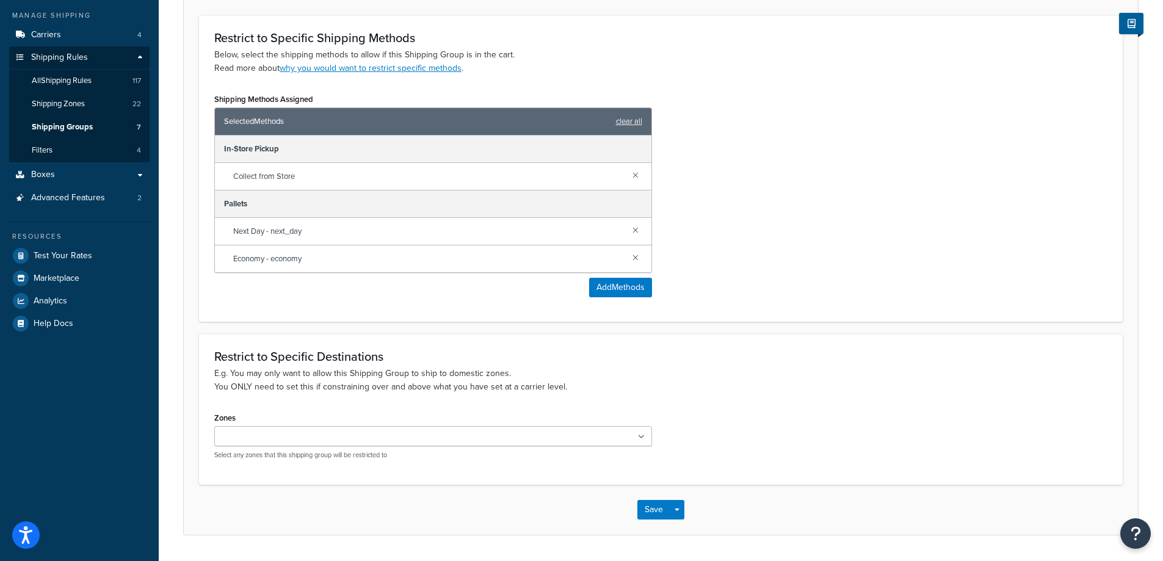
scroll to position [228, 0]
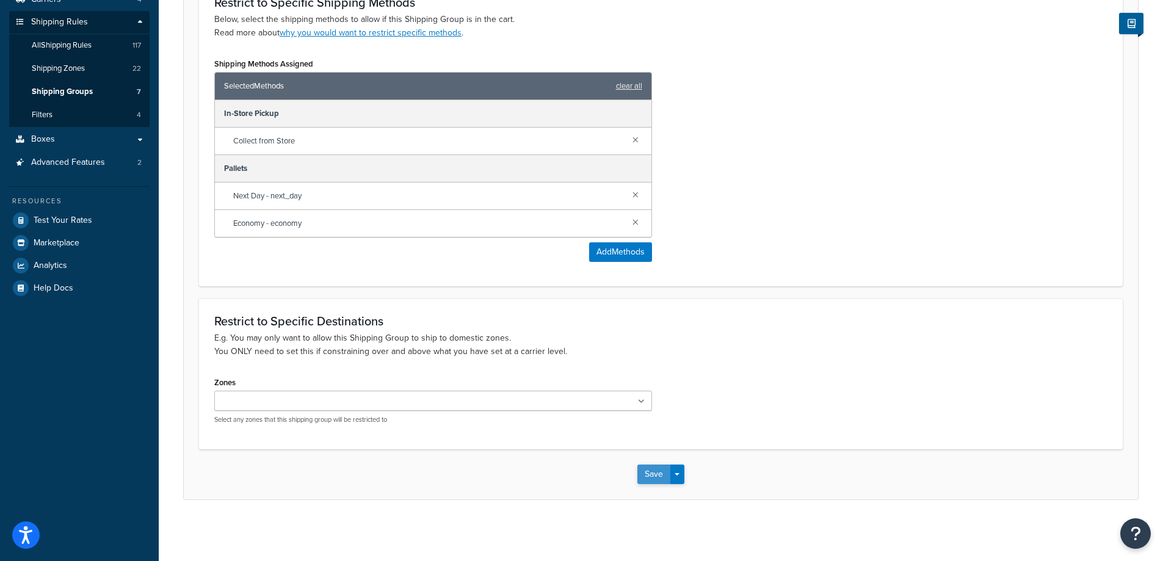
click at [645, 477] on button "Save" at bounding box center [653, 475] width 33 height 20
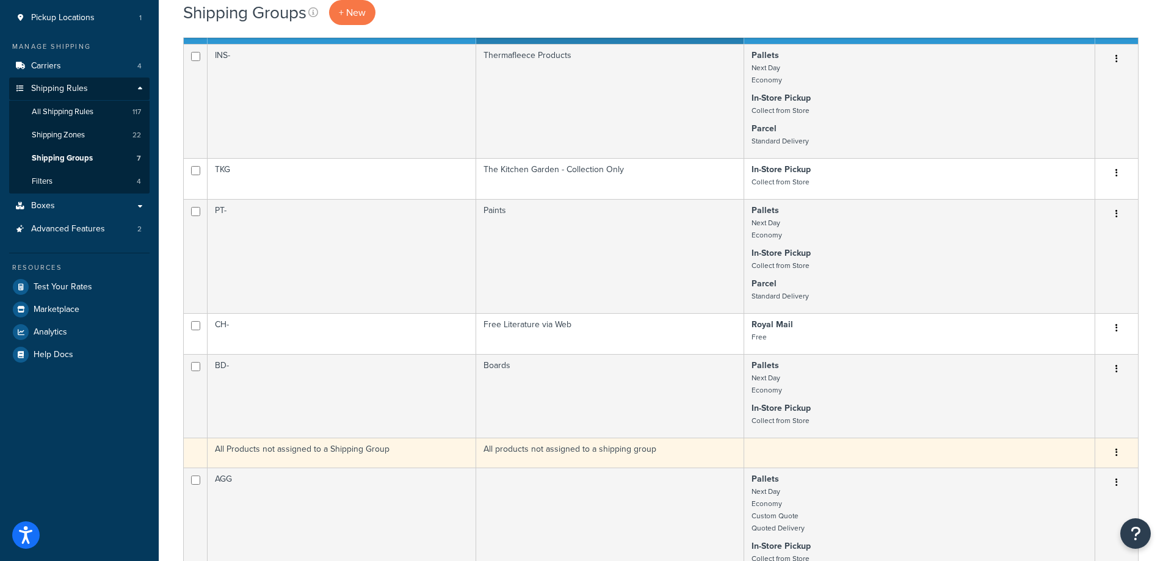
scroll to position [183, 0]
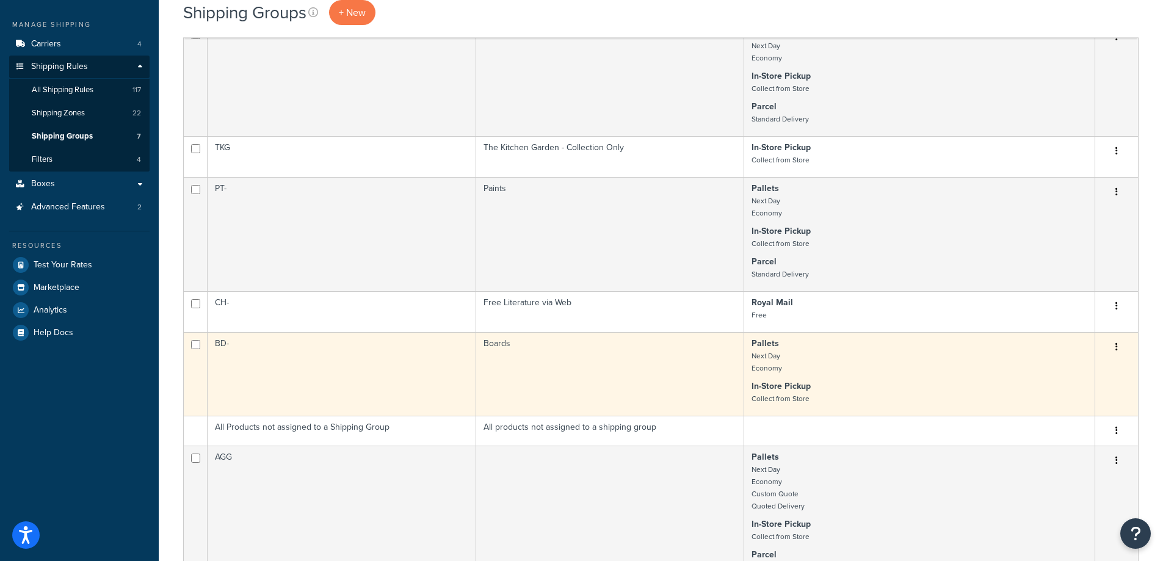
click at [1117, 347] on icon "button" at bounding box center [1116, 347] width 2 height 9
click at [1084, 366] on link "Edit" at bounding box center [1067, 371] width 96 height 25
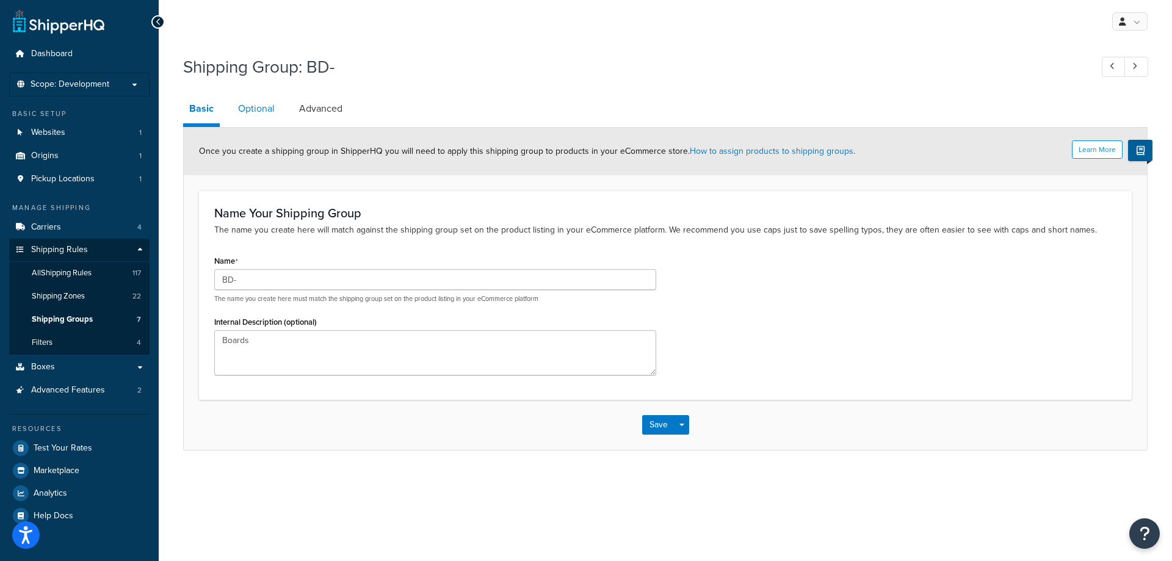
click at [262, 111] on link "Optional" at bounding box center [256, 108] width 49 height 29
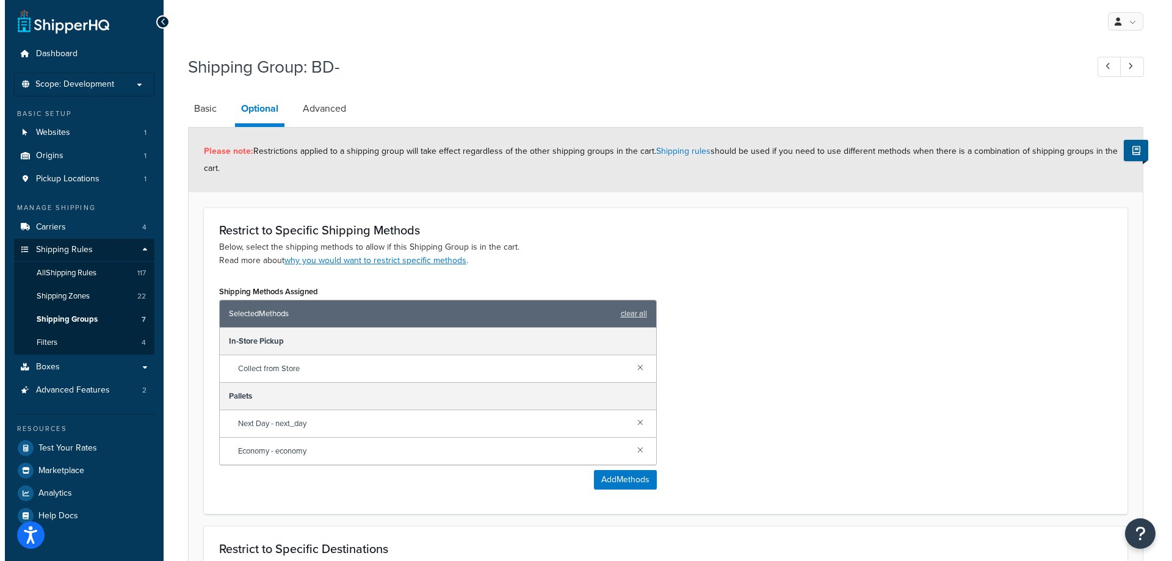
scroll to position [61, 0]
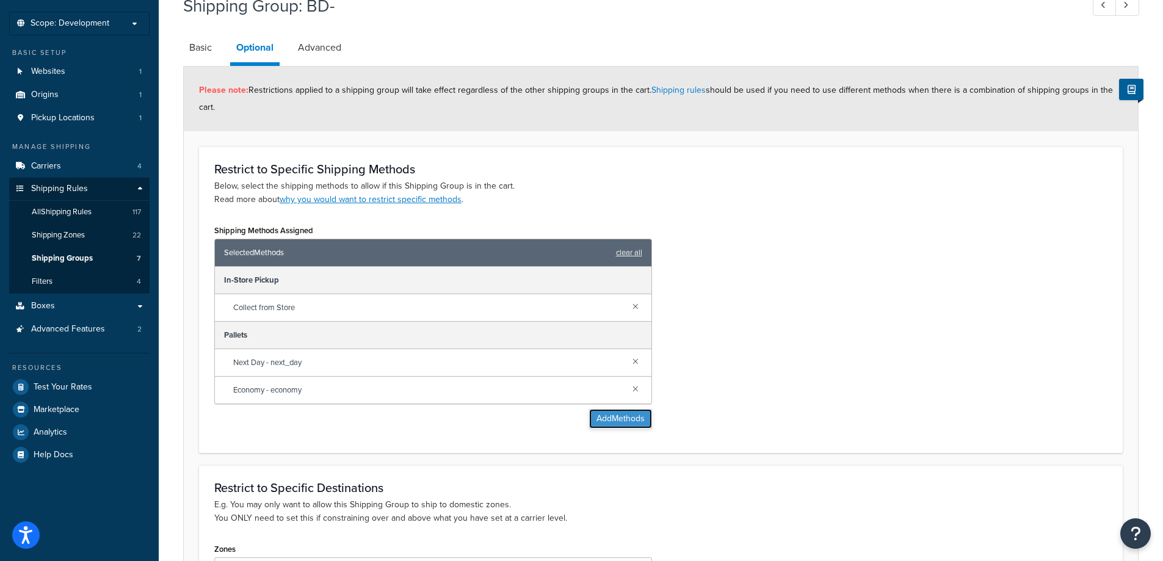
click at [620, 417] on button "Add Methods" at bounding box center [620, 419] width 63 height 20
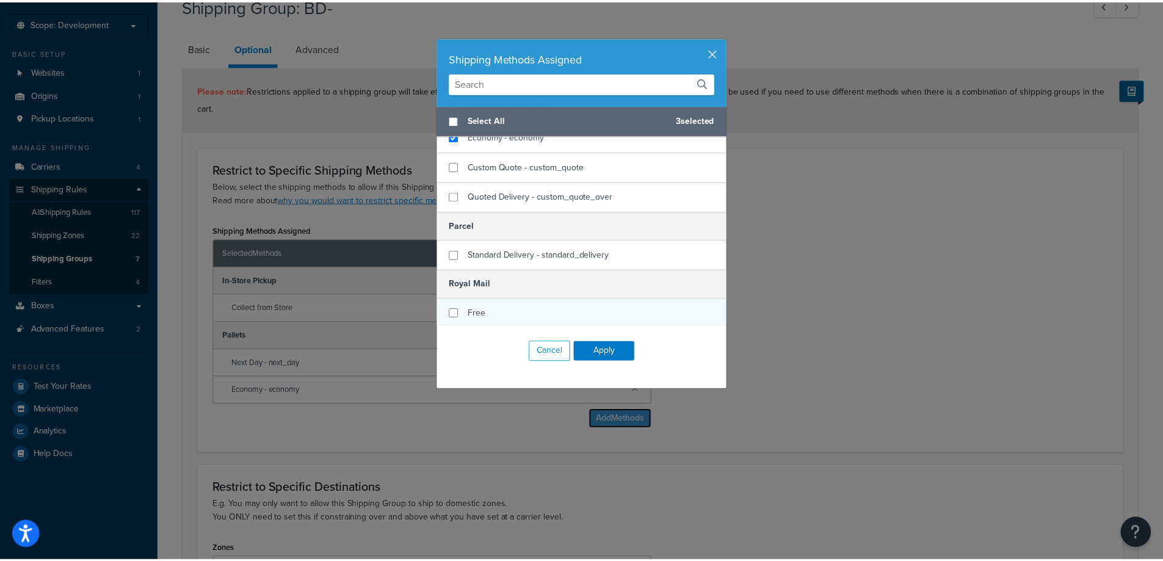
scroll to position [132, 0]
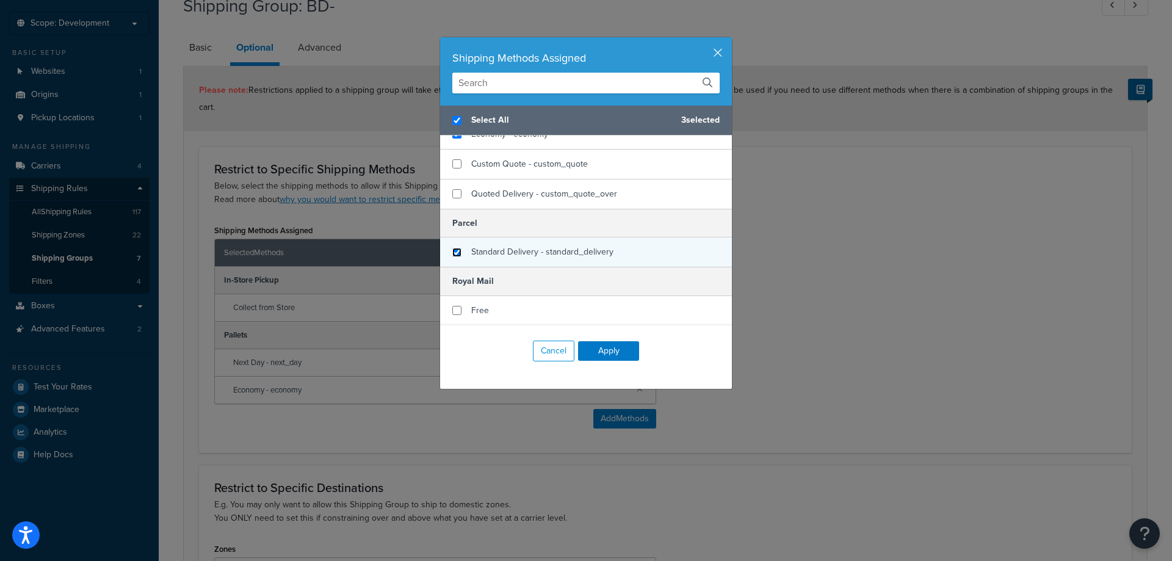
checkbox input "true"
click at [452, 251] on input "checkbox" at bounding box center [456, 252] width 9 height 9
checkbox input "true"
click at [600, 345] on button "Apply" at bounding box center [608, 351] width 61 height 20
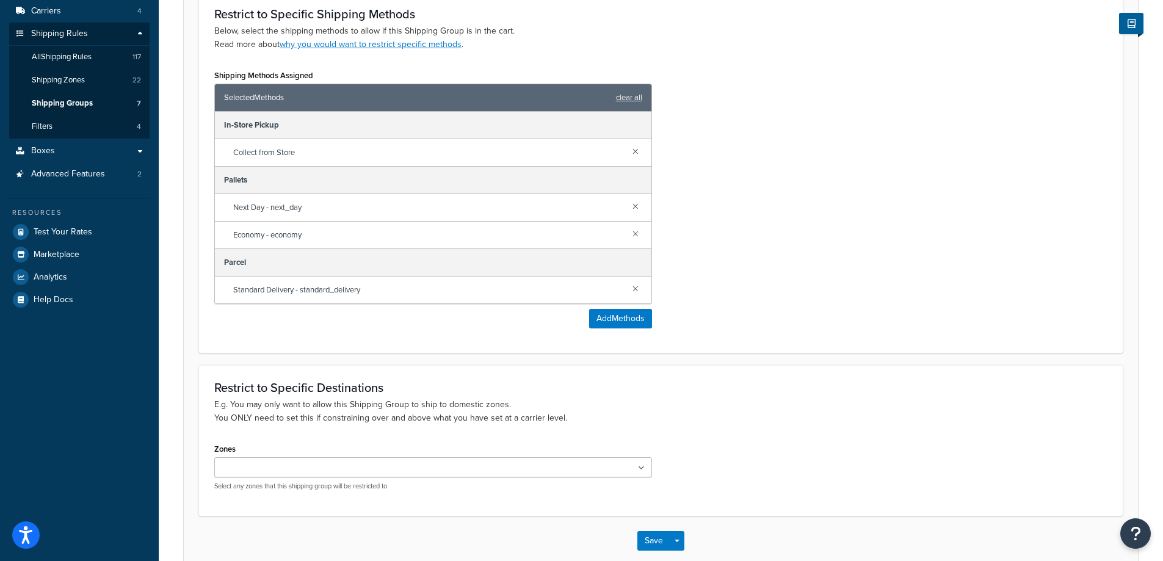
scroll to position [283, 0]
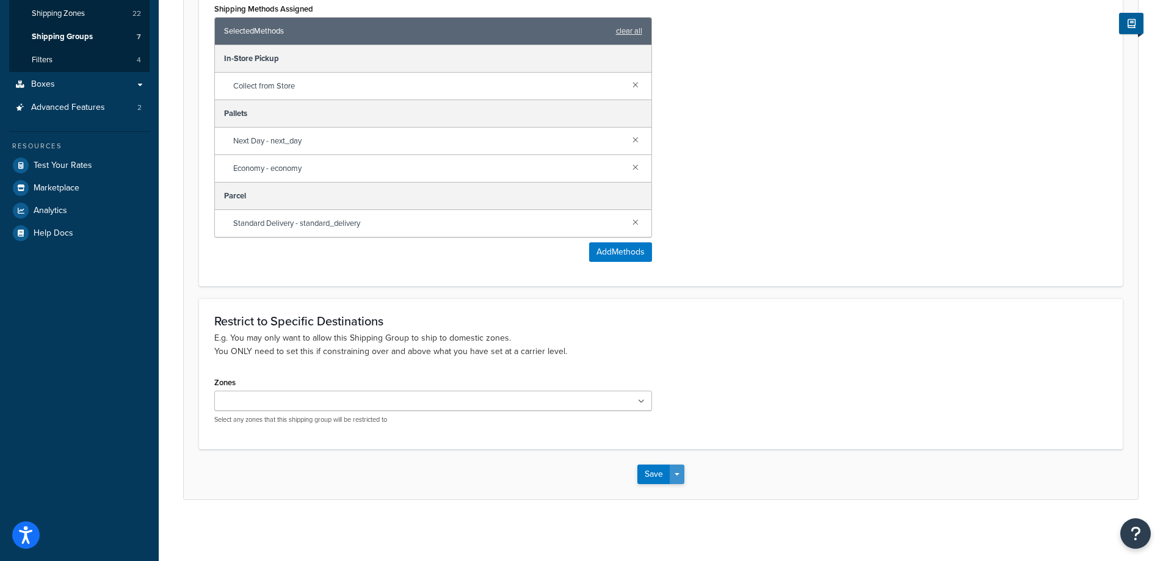
click at [674, 473] on button "Save Dropdown" at bounding box center [677, 475] width 15 height 20
click at [658, 472] on button "Save" at bounding box center [653, 475] width 33 height 20
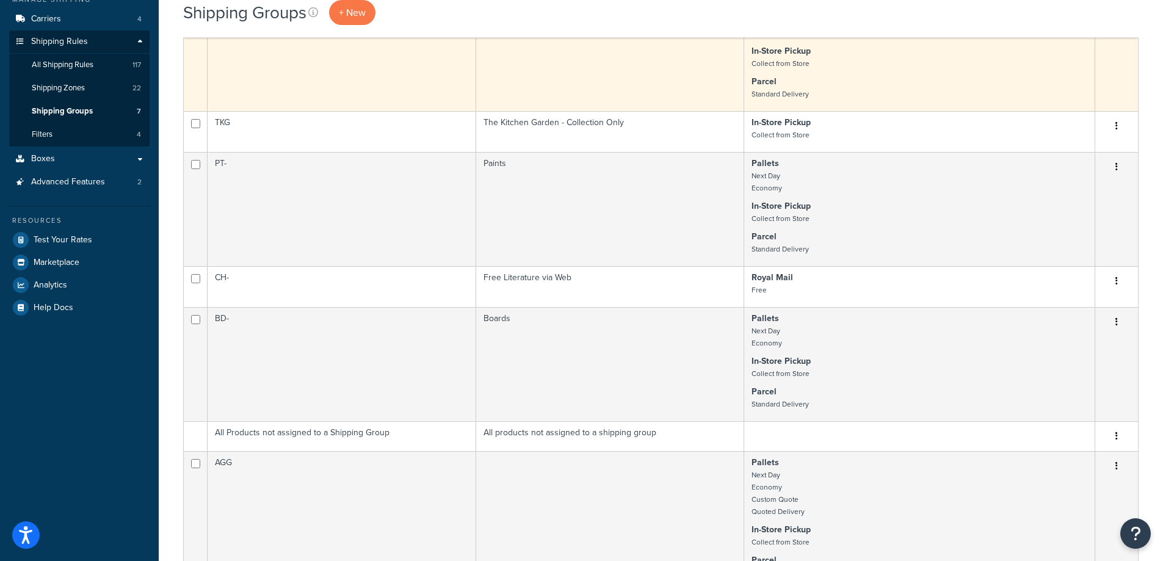
scroll to position [244, 0]
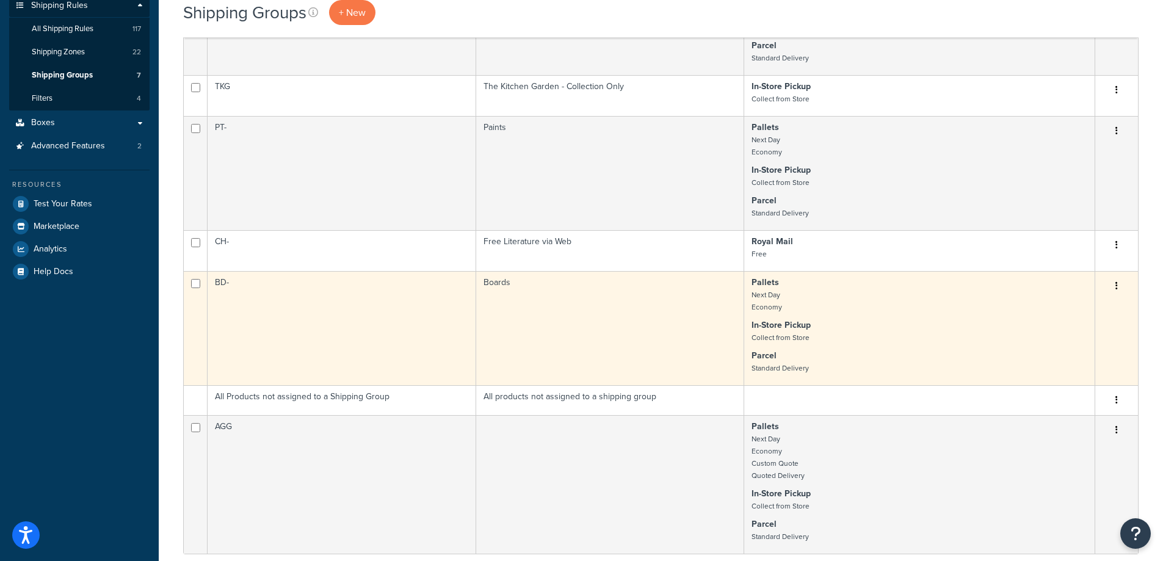
click at [1116, 286] on icon "button" at bounding box center [1116, 285] width 2 height 9
click at [1059, 311] on link "Edit" at bounding box center [1067, 310] width 96 height 25
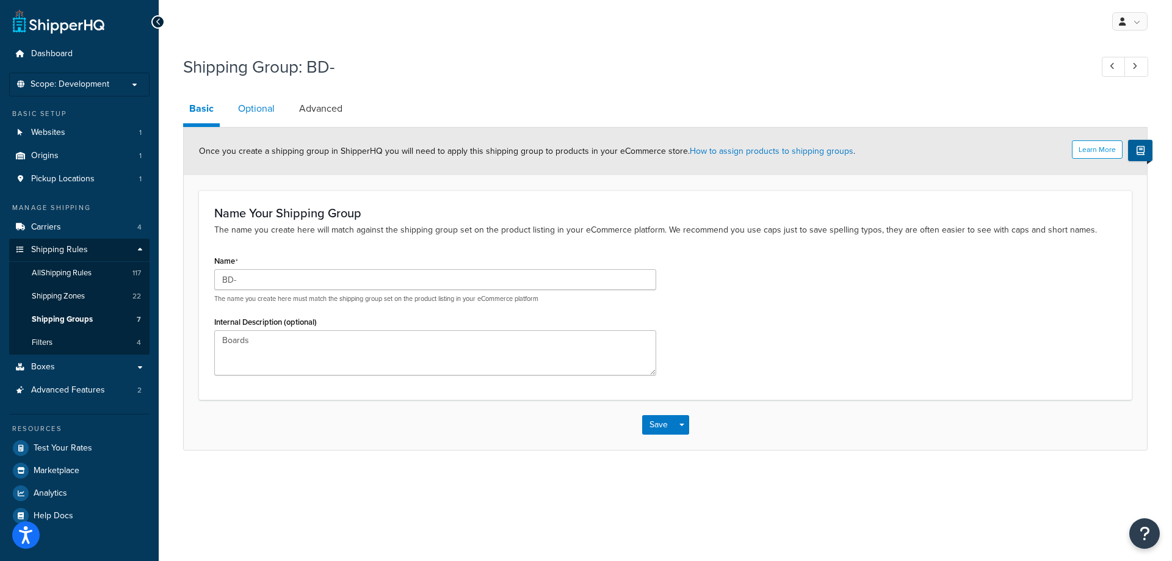
click at [256, 108] on link "Optional" at bounding box center [256, 108] width 49 height 29
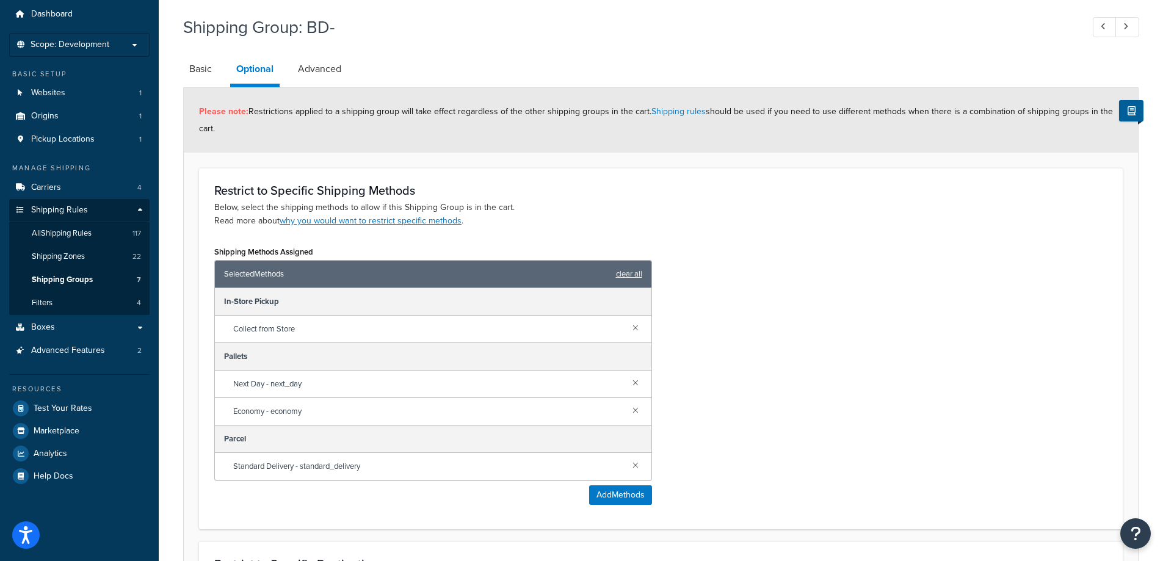
scroll to position [61, 0]
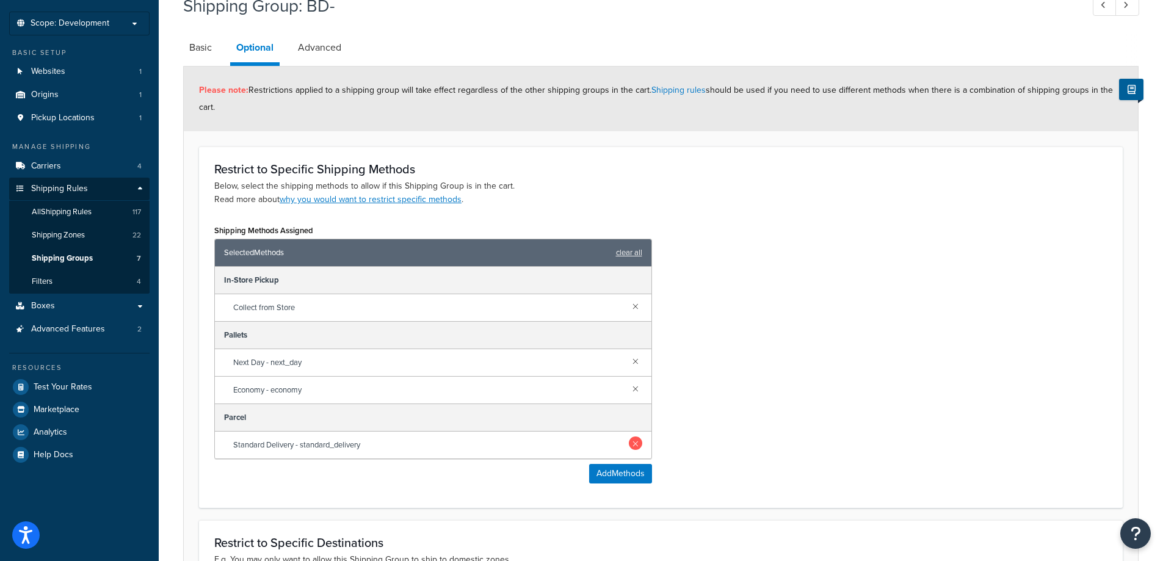
click at [638, 444] on link at bounding box center [635, 443] width 13 height 13
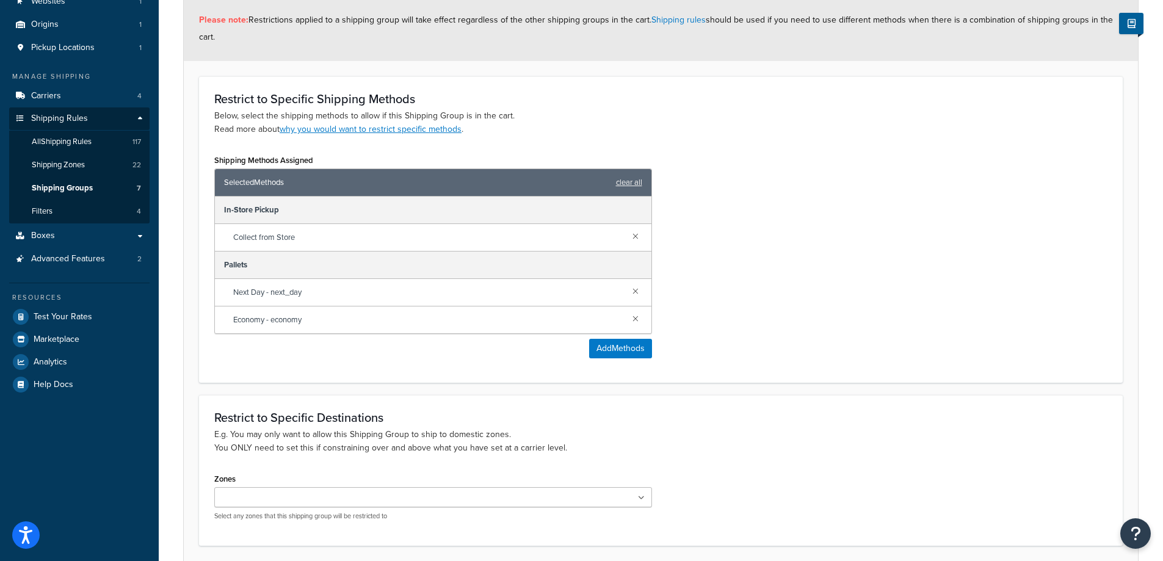
scroll to position [228, 0]
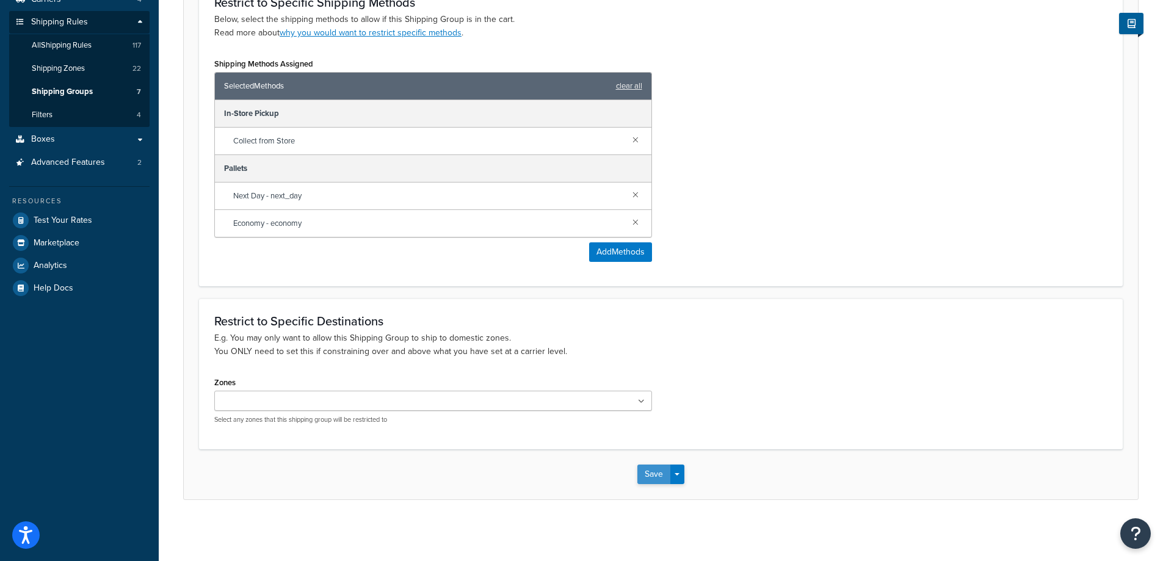
click at [641, 471] on button "Save" at bounding box center [653, 475] width 33 height 20
